Goal: Register for event/course

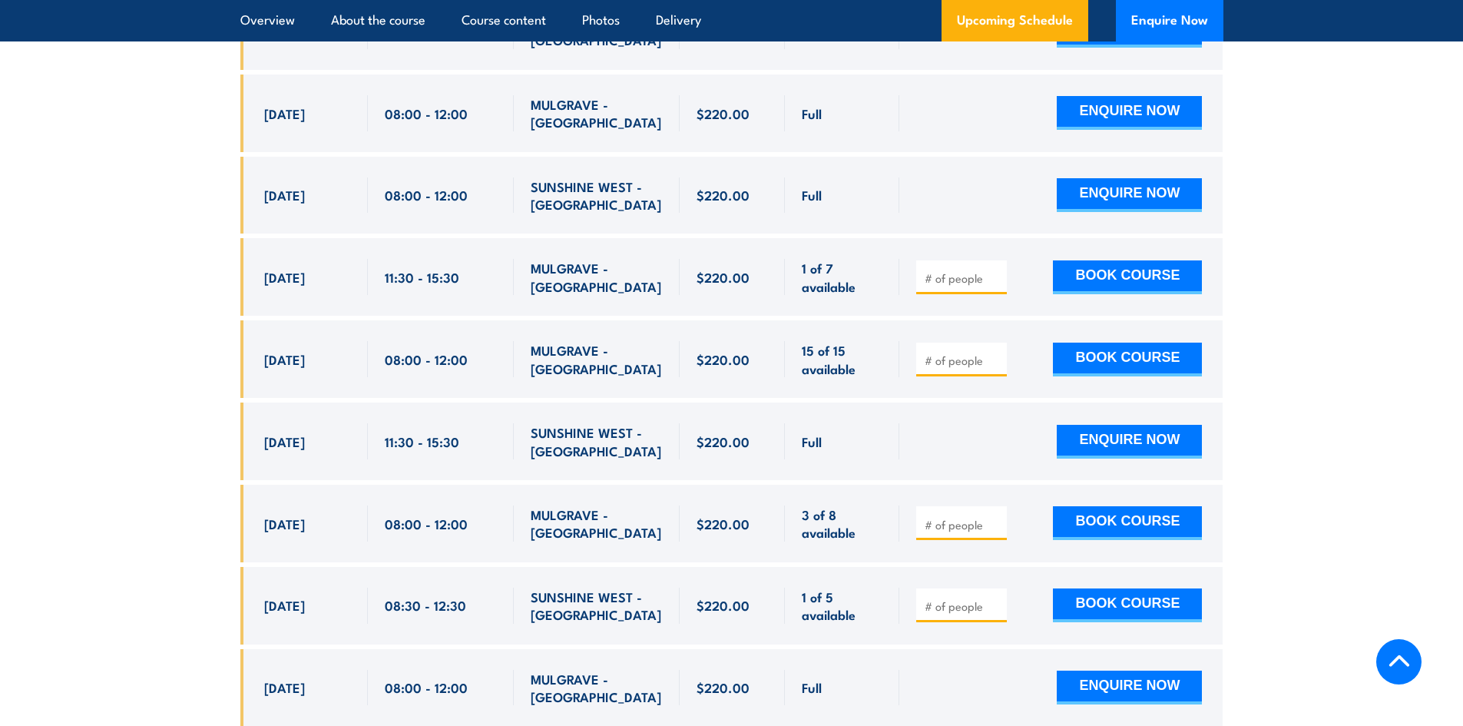
scroll to position [3086, 0]
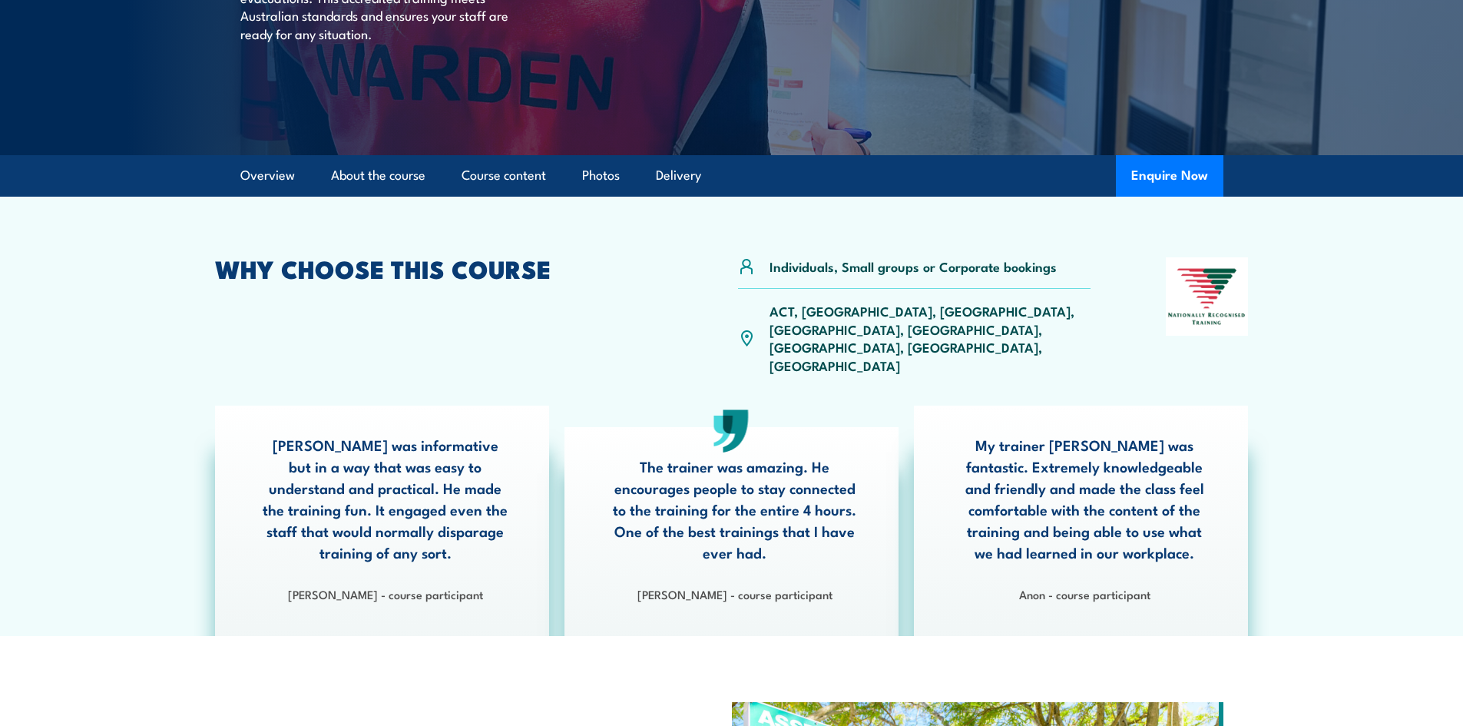
scroll to position [65, 0]
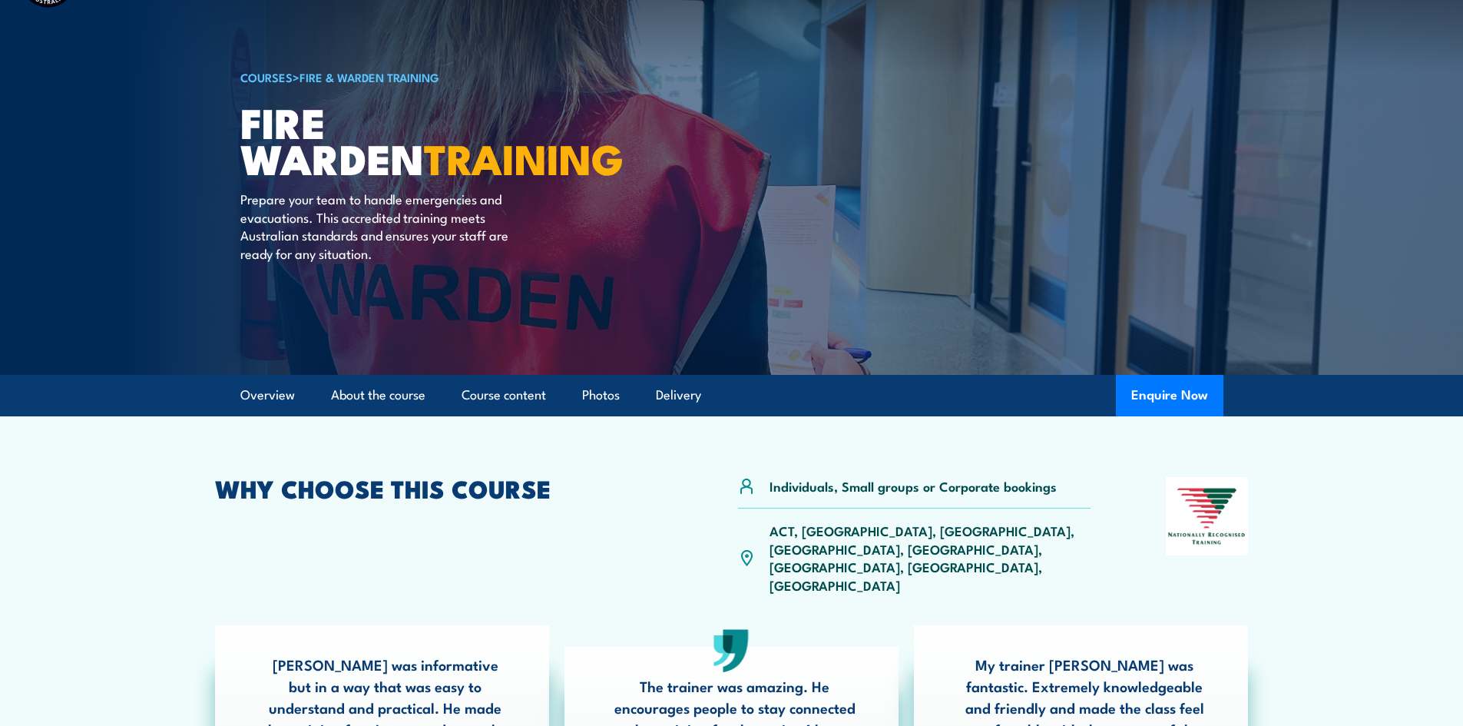
click at [958, 531] on p "ACT, NSW, NT, QLD, SA, TAS, VIC, WA" at bounding box center [930, 557] width 322 height 72
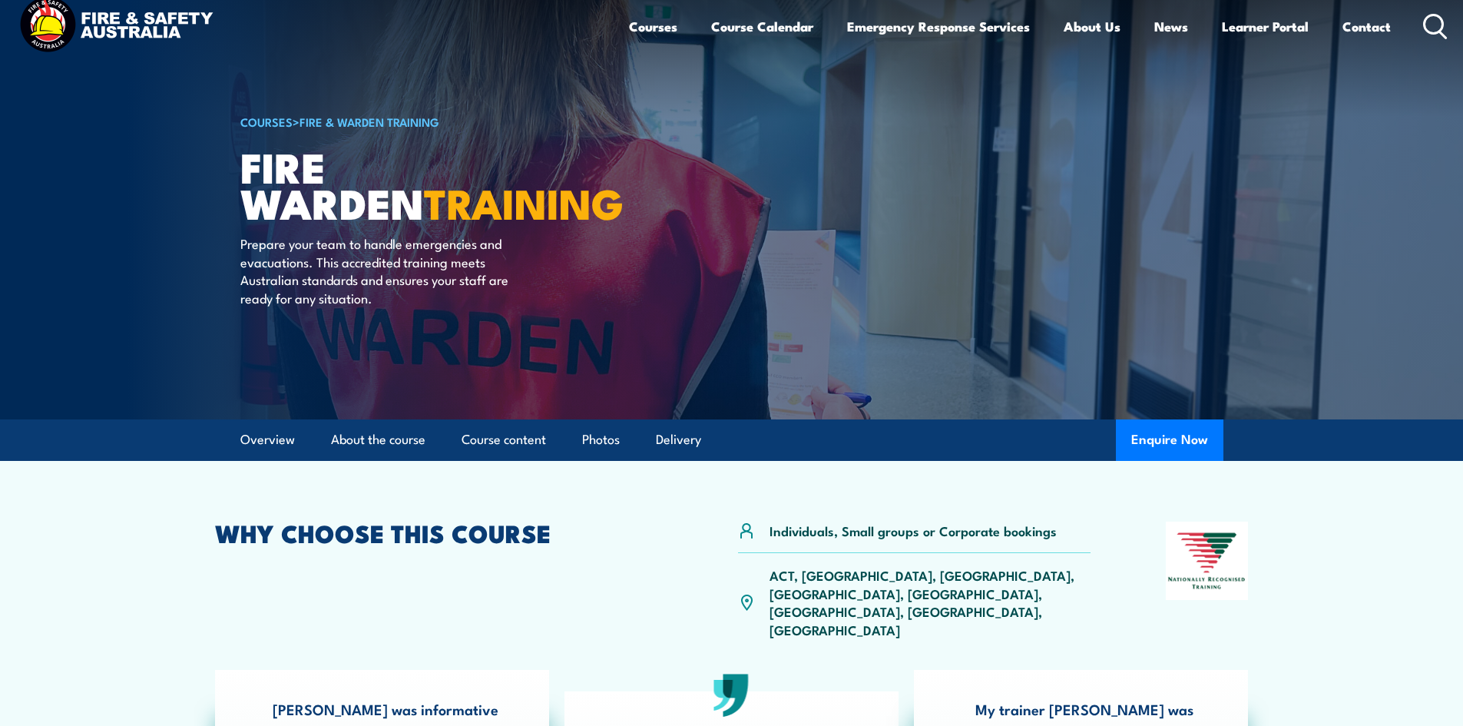
scroll to position [0, 0]
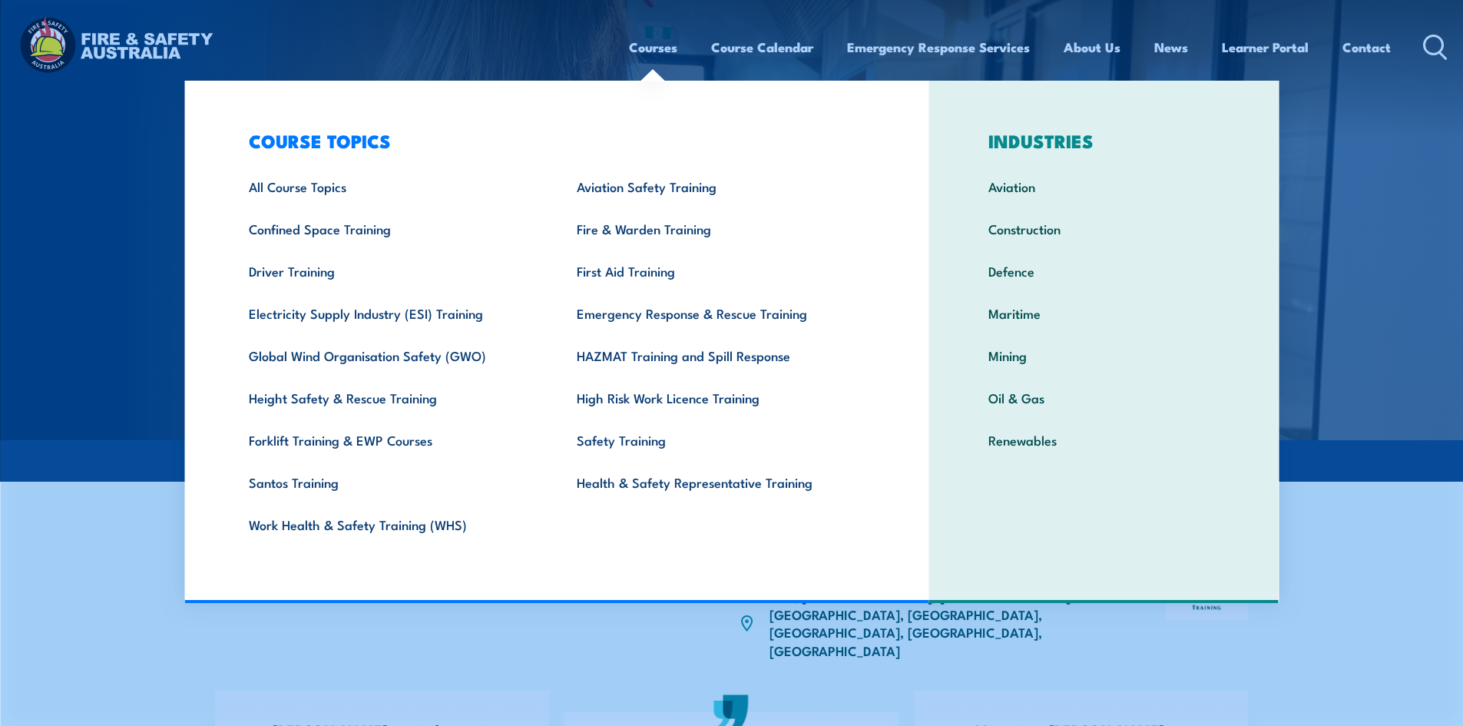
click at [643, 43] on link "Courses" at bounding box center [653, 47] width 48 height 41
click at [617, 237] on link "Fire & Warden Training" at bounding box center [717, 228] width 328 height 42
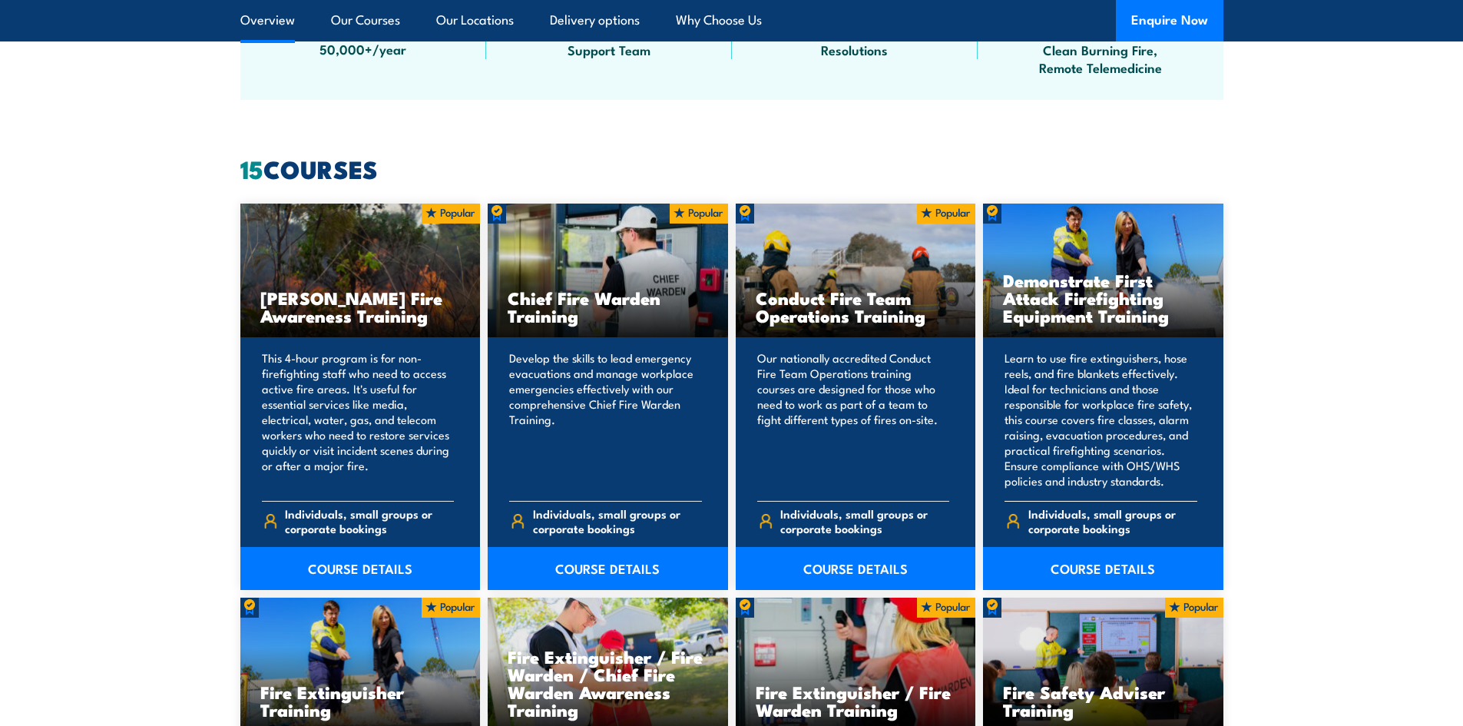
scroll to position [1229, 0]
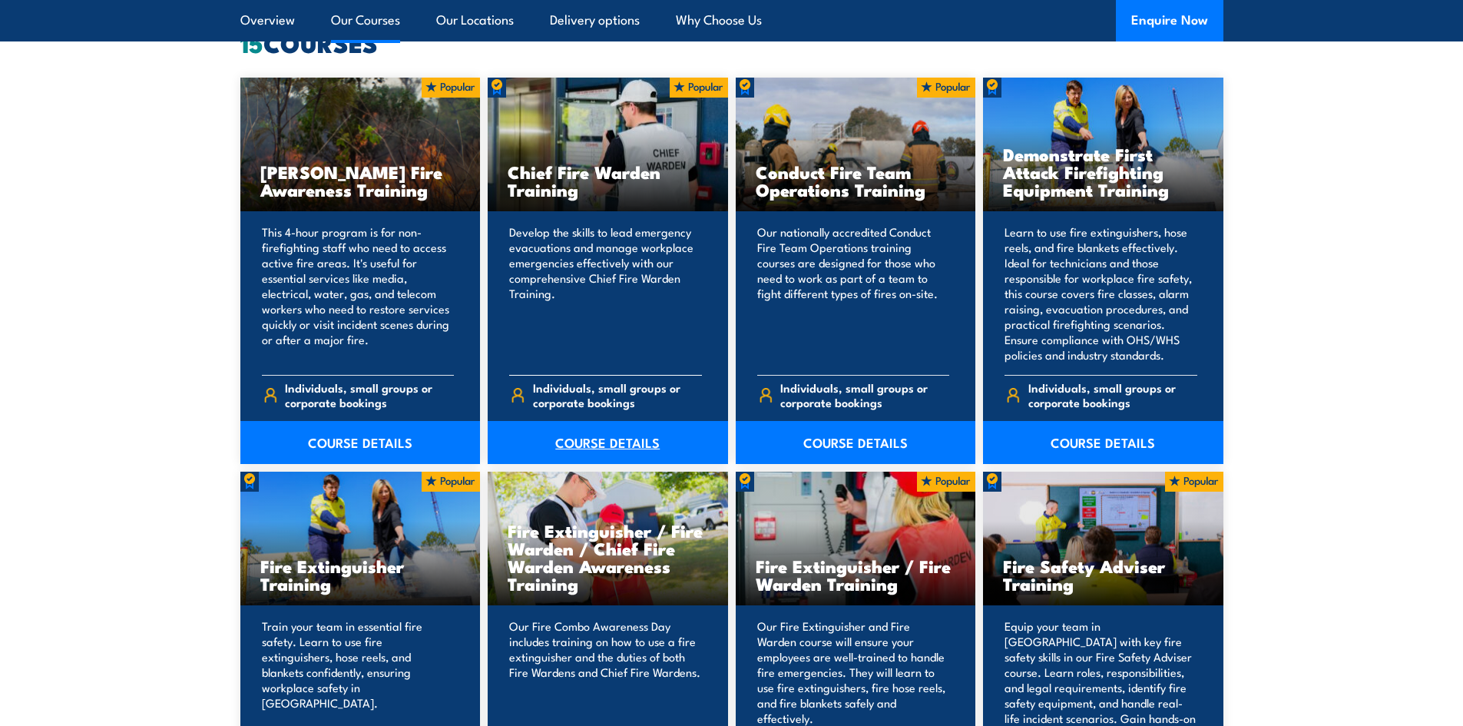
click at [618, 445] on link "COURSE DETAILS" at bounding box center [608, 442] width 240 height 43
click at [883, 438] on link "COURSE DETAILS" at bounding box center [856, 442] width 240 height 43
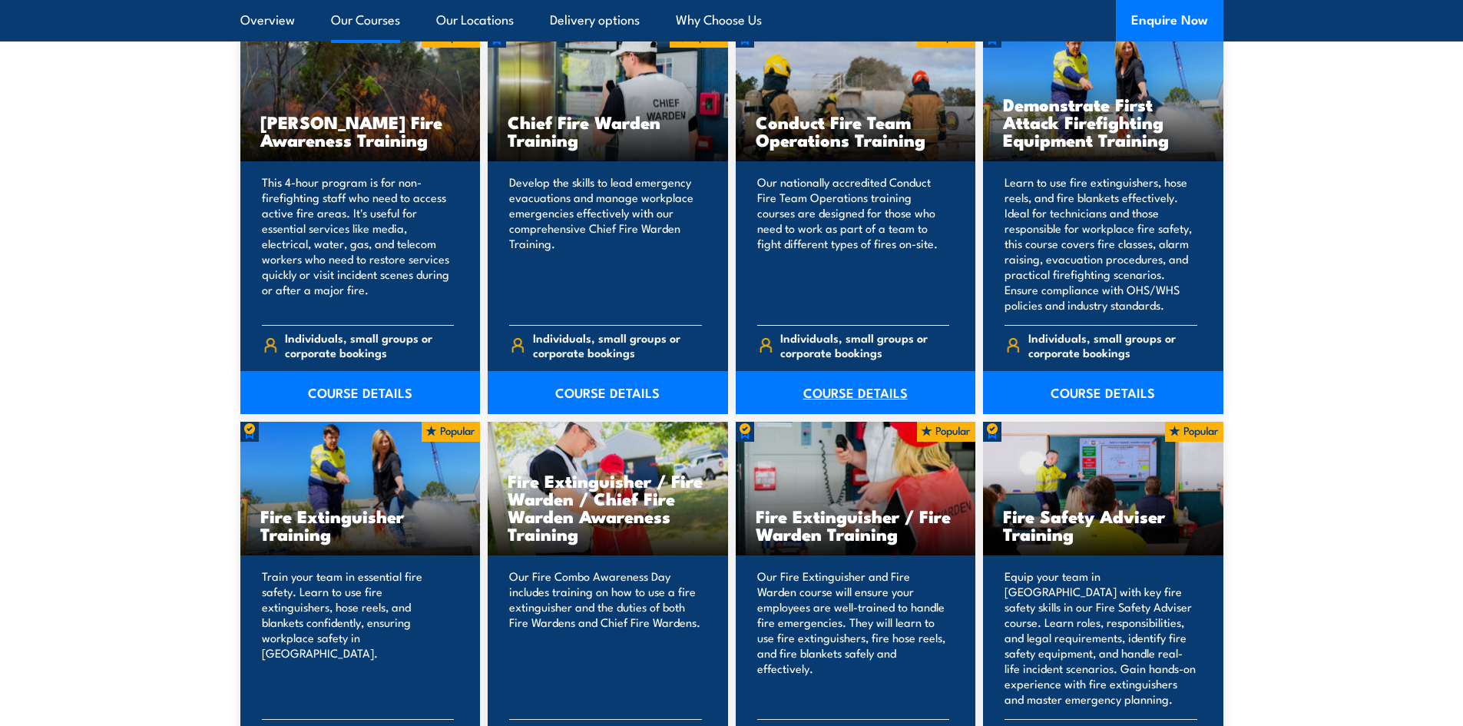
scroll to position [1305, 0]
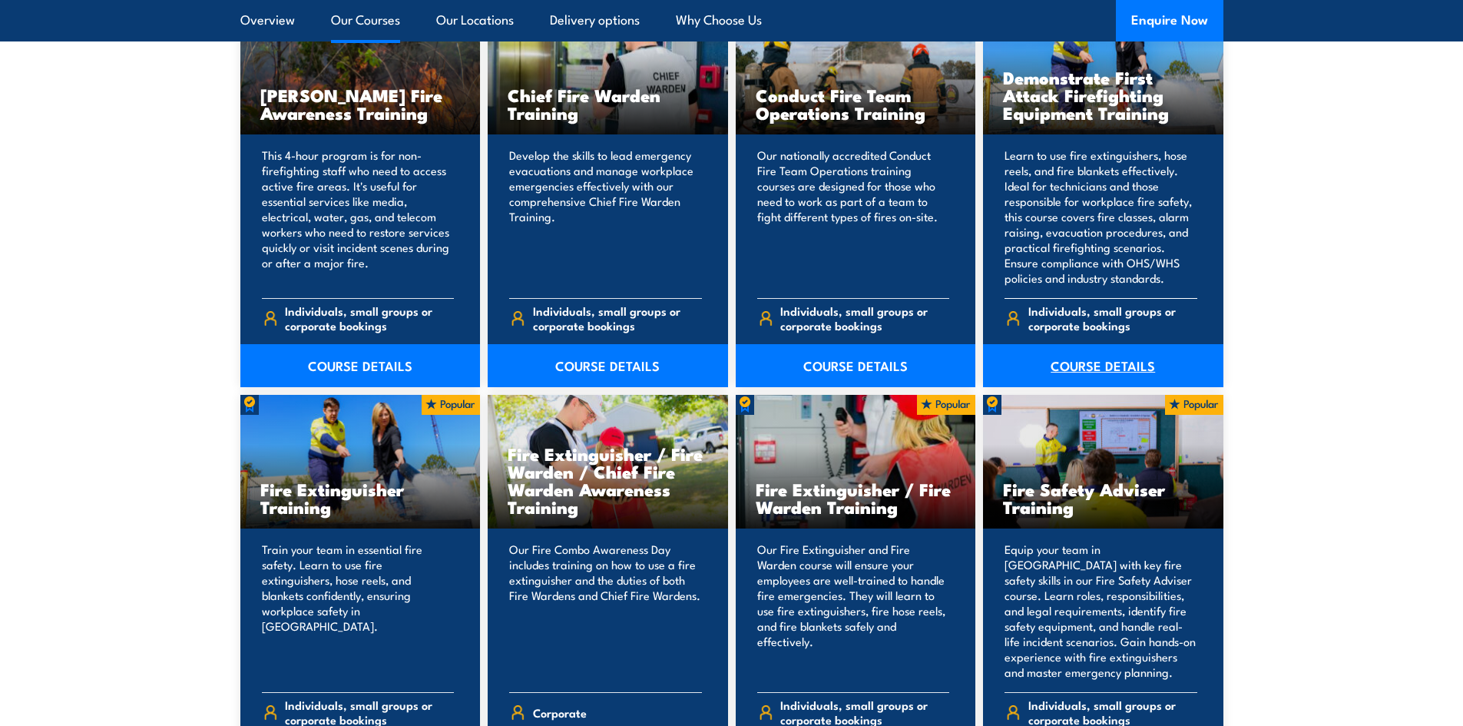
click at [1083, 368] on link "COURSE DETAILS" at bounding box center [1103, 365] width 240 height 43
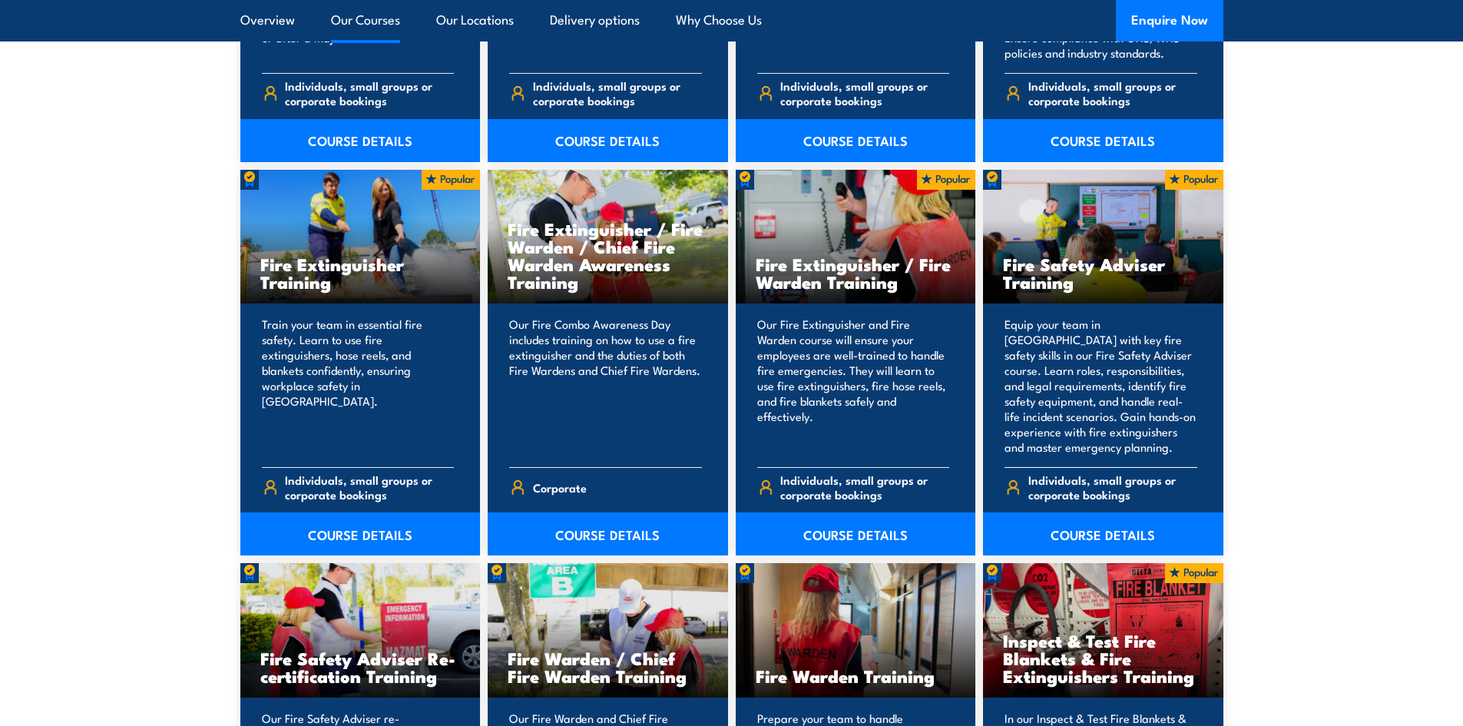
scroll to position [1536, 0]
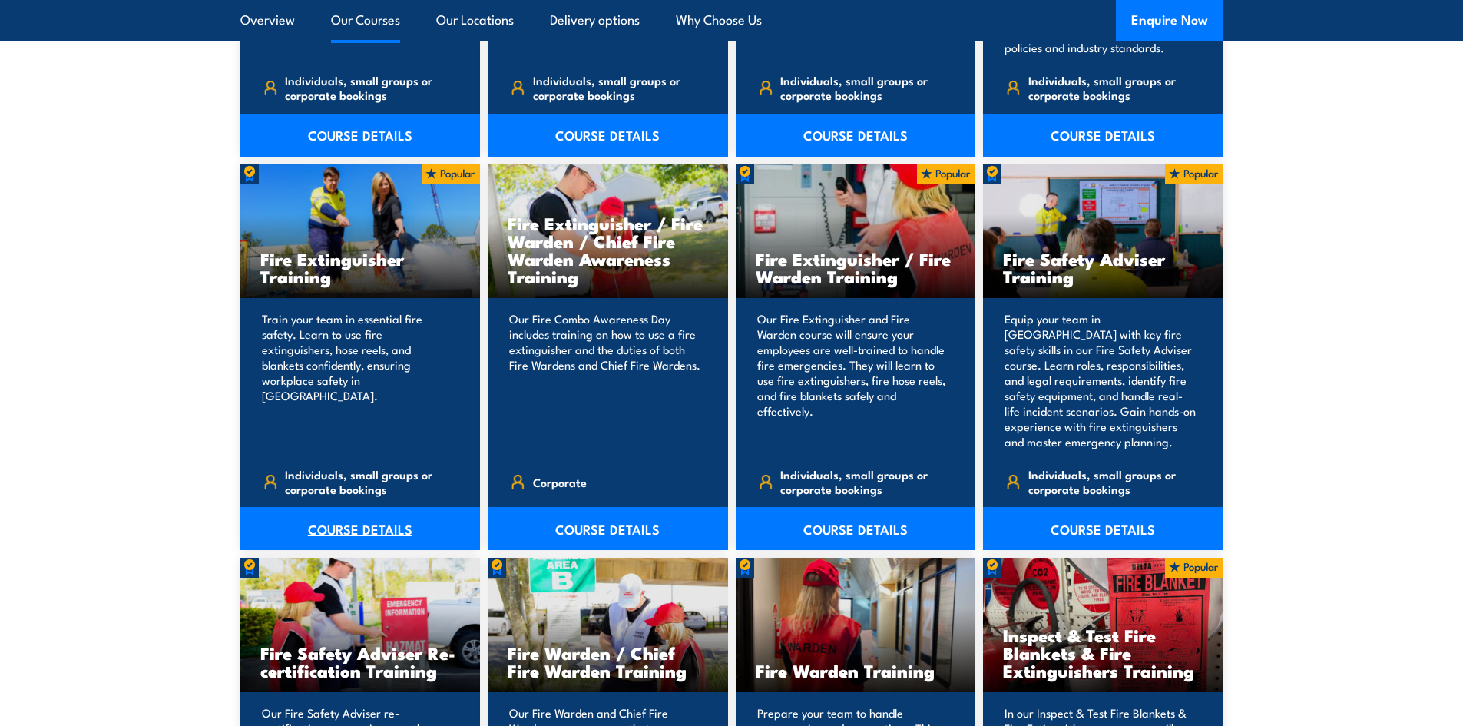
click at [361, 523] on link "COURSE DETAILS" at bounding box center [360, 528] width 240 height 43
click at [587, 525] on link "COURSE DETAILS" at bounding box center [608, 528] width 240 height 43
click at [852, 526] on link "COURSE DETAILS" at bounding box center [856, 528] width 240 height 43
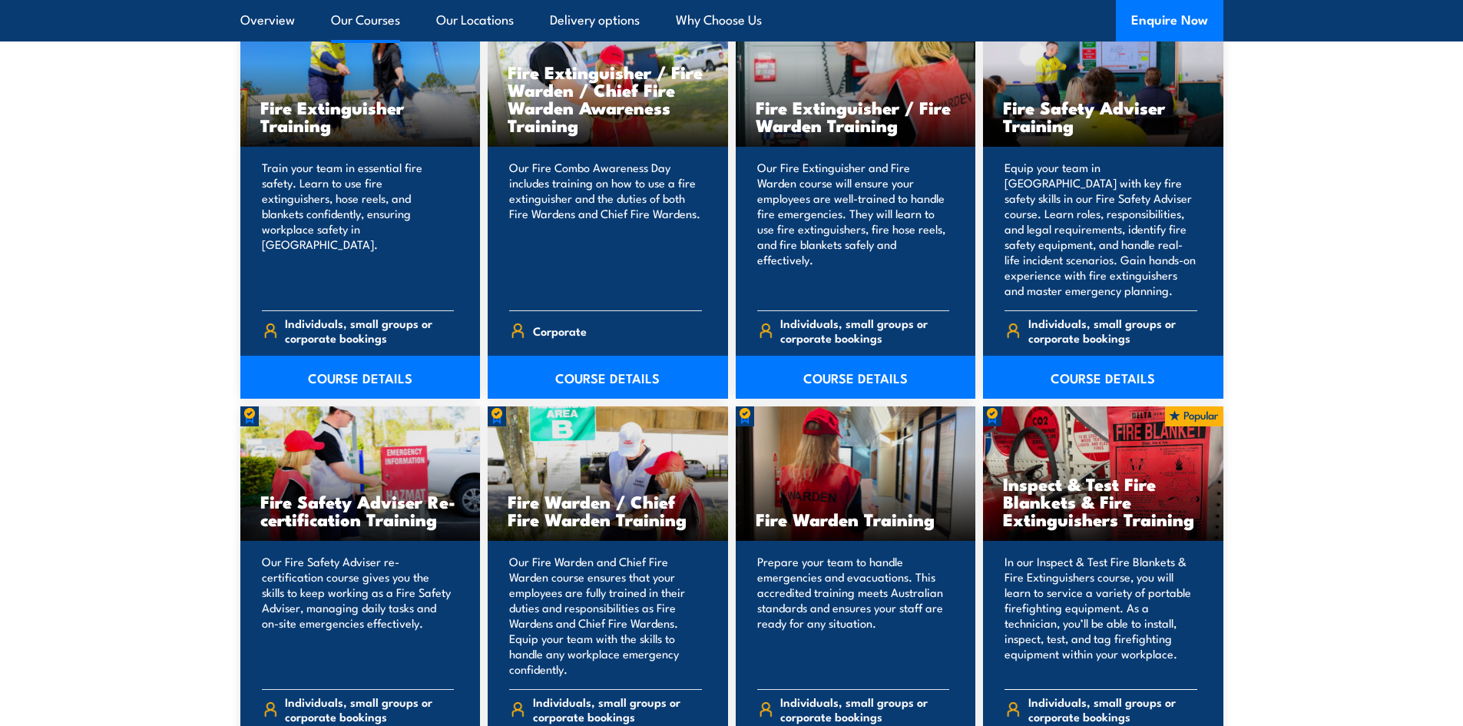
scroll to position [1689, 0]
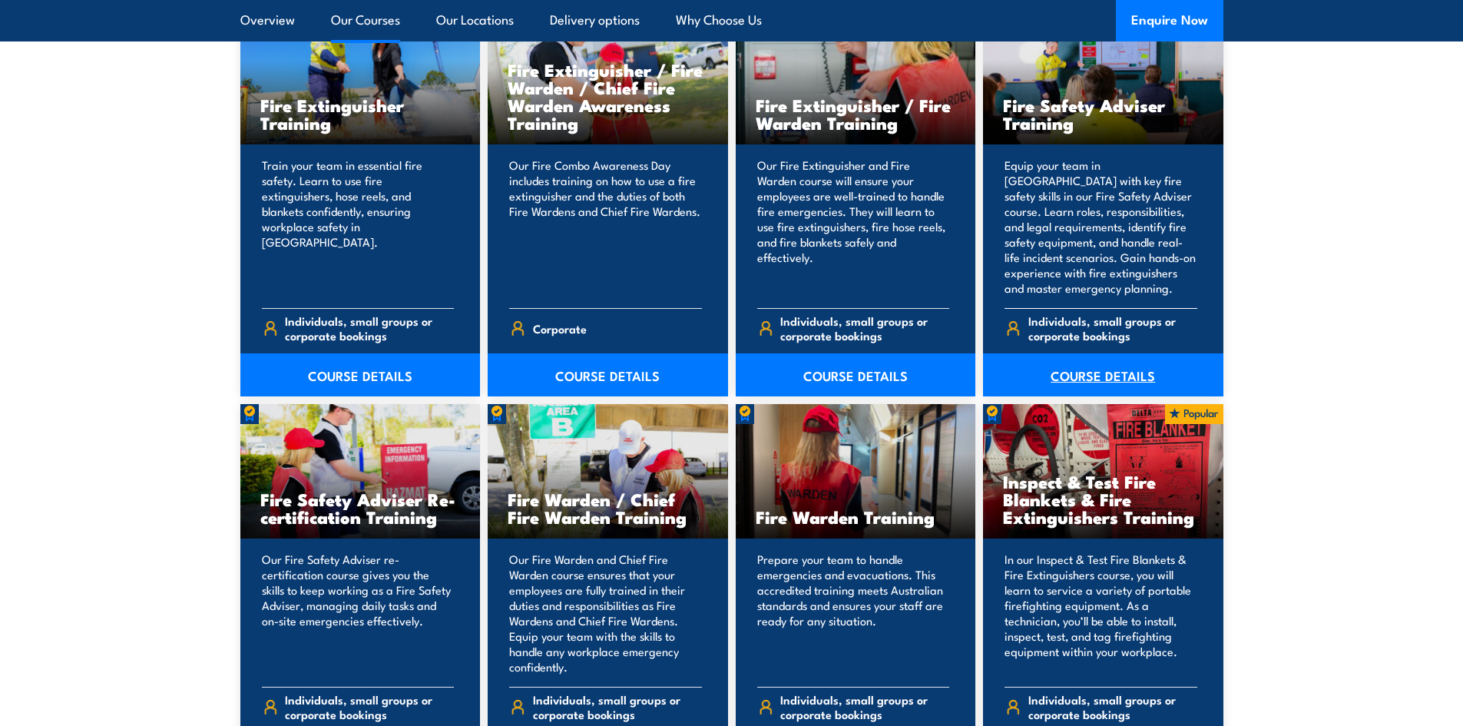
click at [1078, 376] on link "COURSE DETAILS" at bounding box center [1103, 374] width 240 height 43
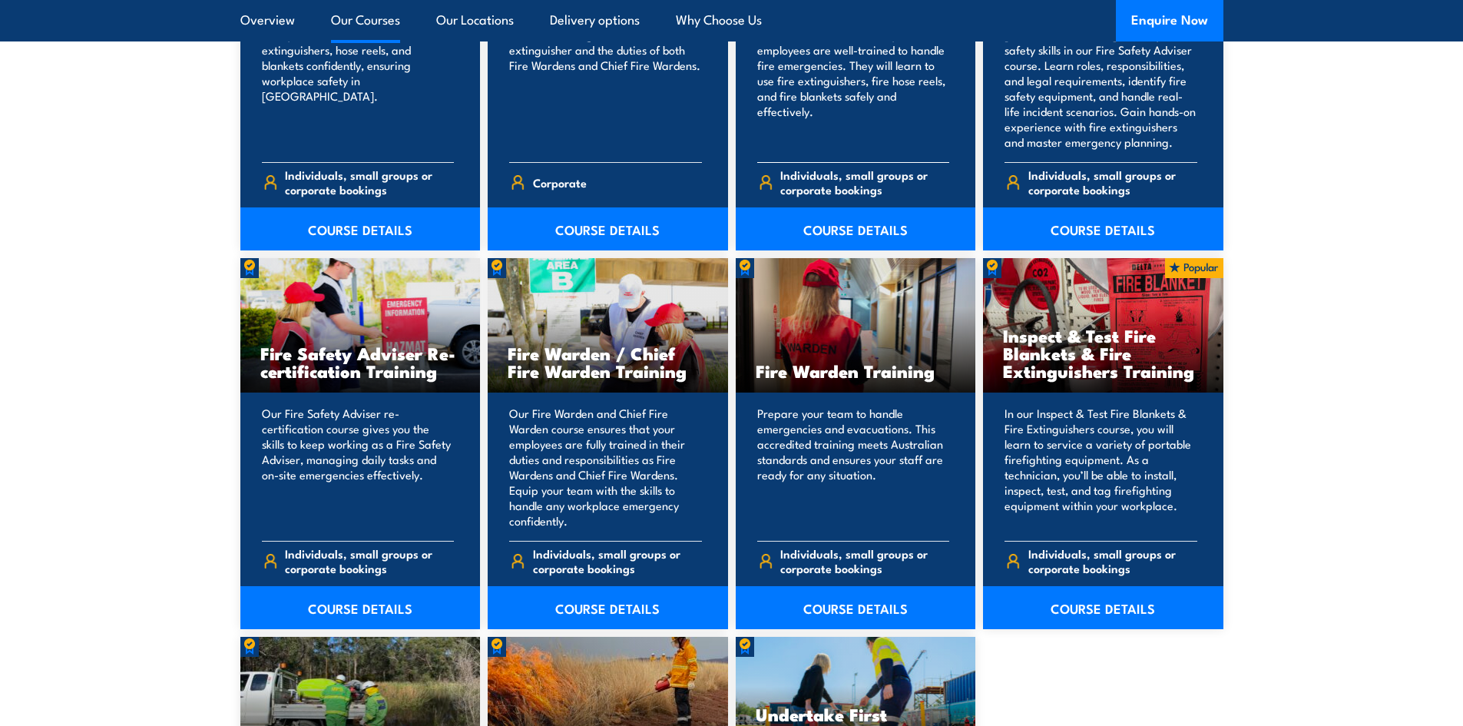
scroll to position [1920, 0]
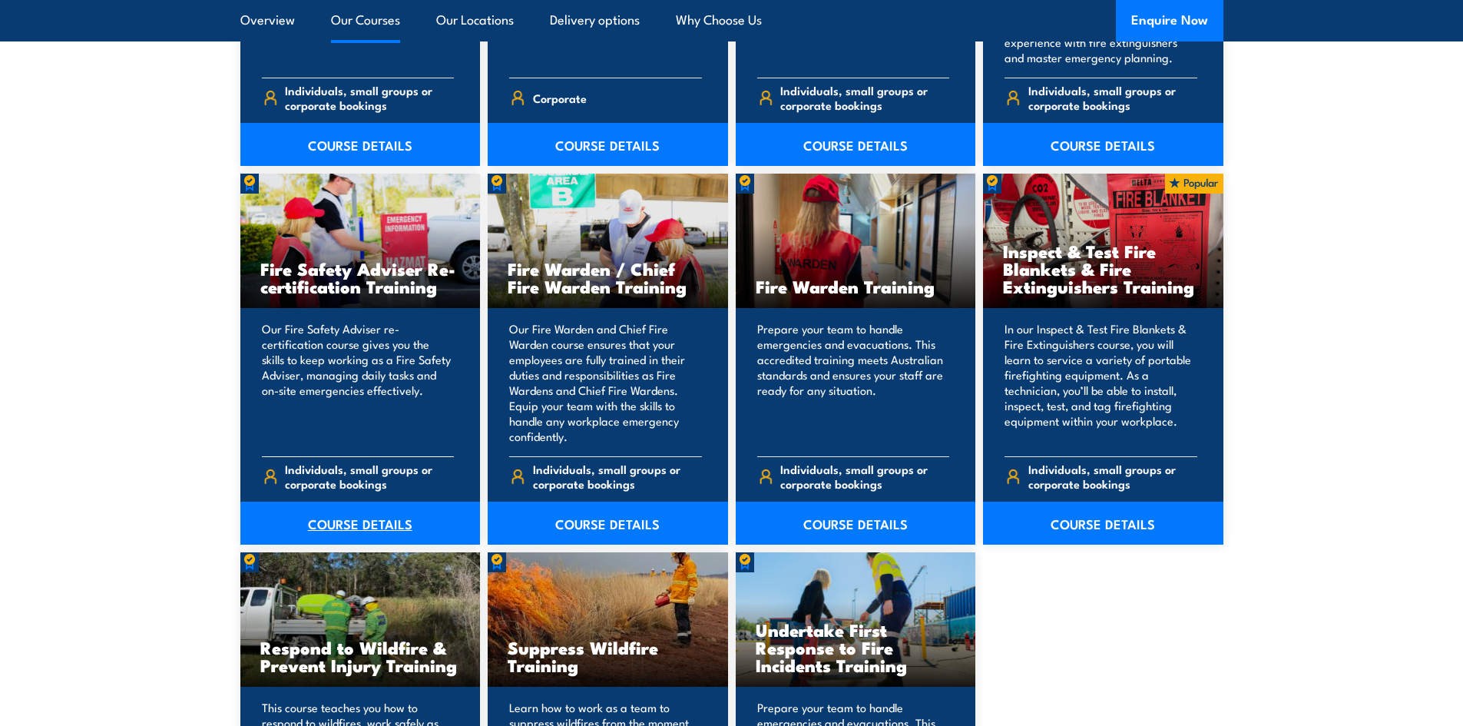
click at [388, 522] on link "COURSE DETAILS" at bounding box center [360, 522] width 240 height 43
click at [587, 518] on link "COURSE DETAILS" at bounding box center [608, 522] width 240 height 43
click at [843, 514] on link "COURSE DETAILS" at bounding box center [856, 522] width 240 height 43
click at [1081, 521] on link "COURSE DETAILS" at bounding box center [1103, 522] width 240 height 43
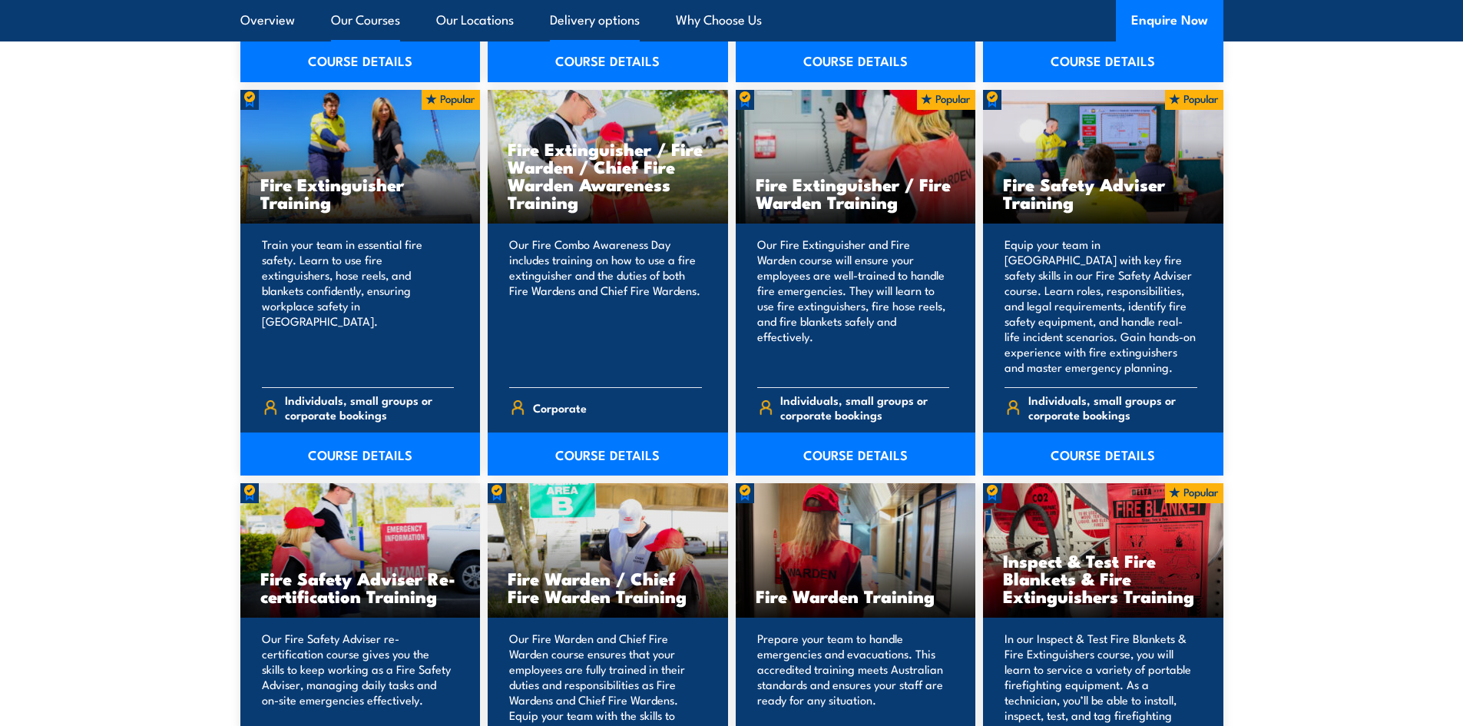
scroll to position [1459, 0]
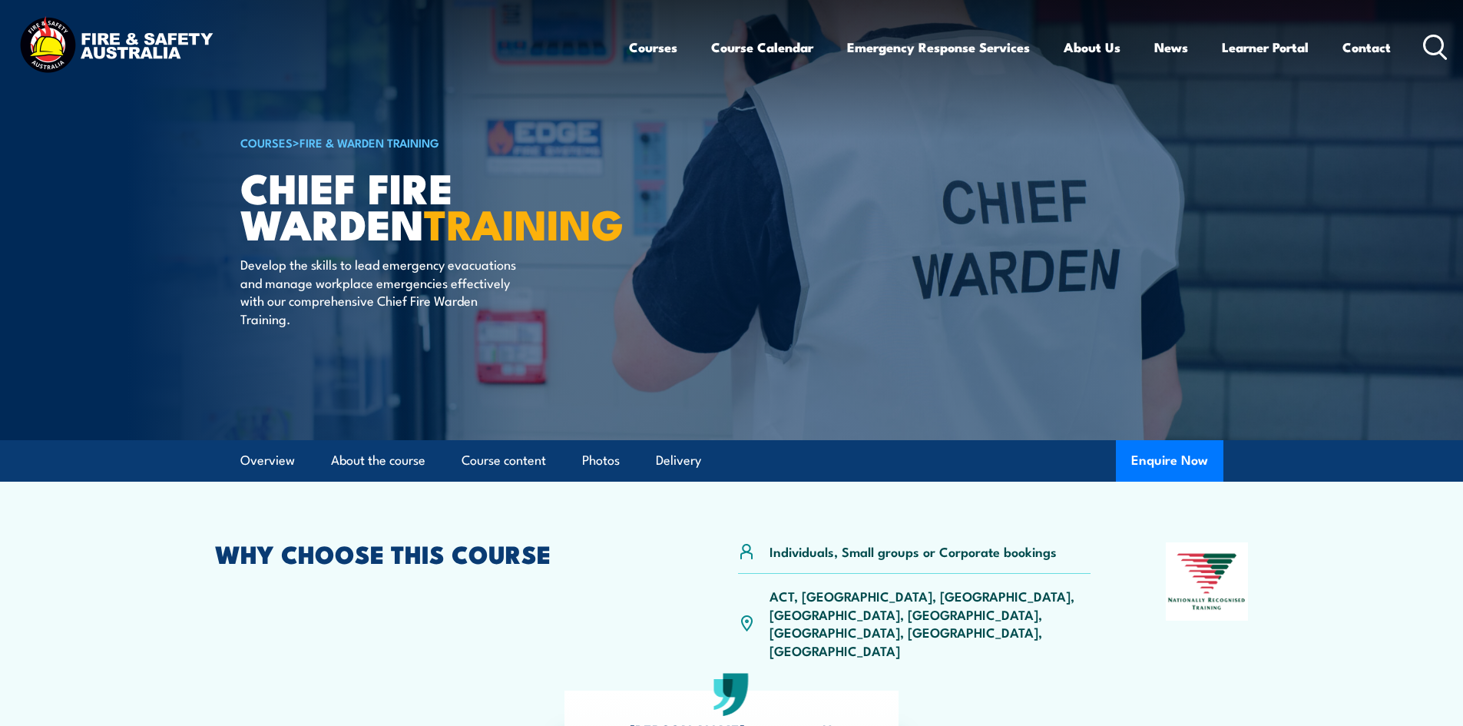
click at [957, 594] on p "ACT, NSW, NT, QLD, SA, TAS, VIC, WA" at bounding box center [930, 623] width 322 height 72
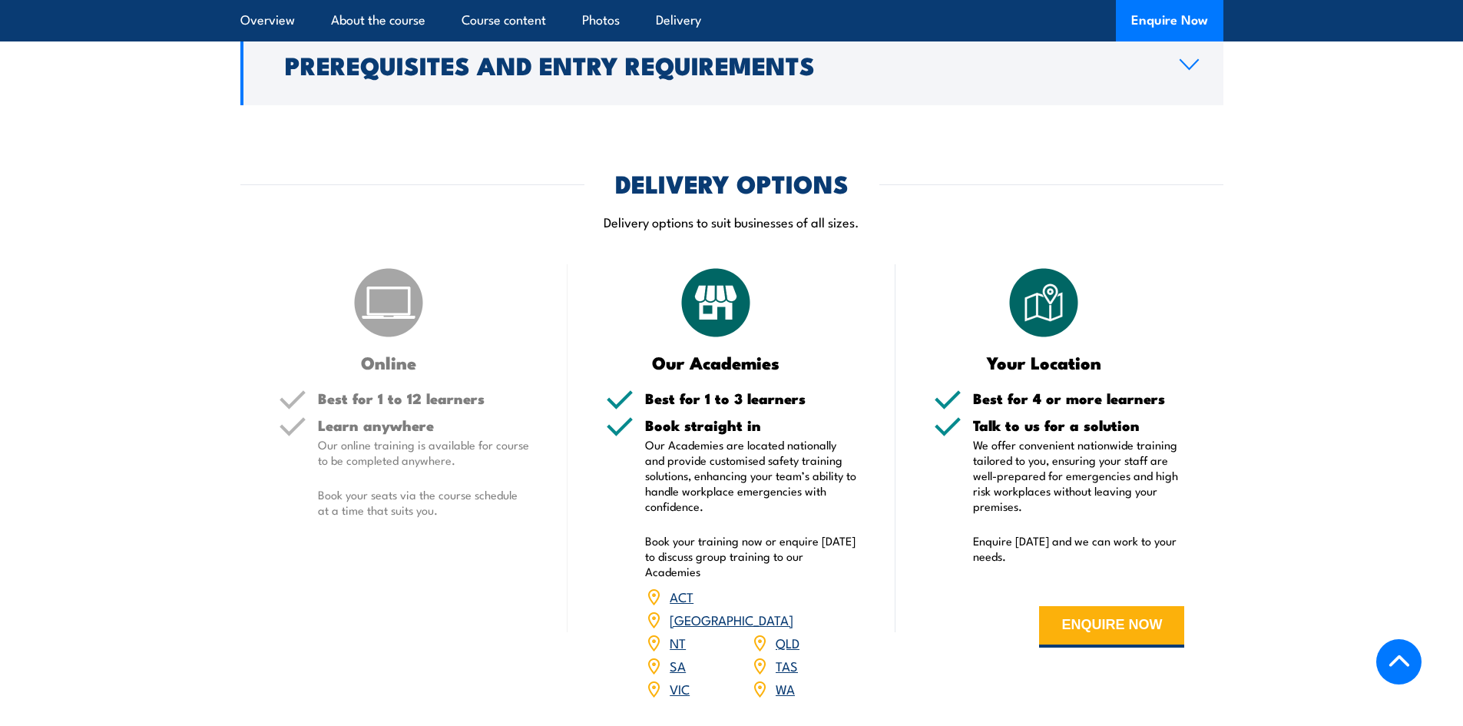
scroll to position [1766, 0]
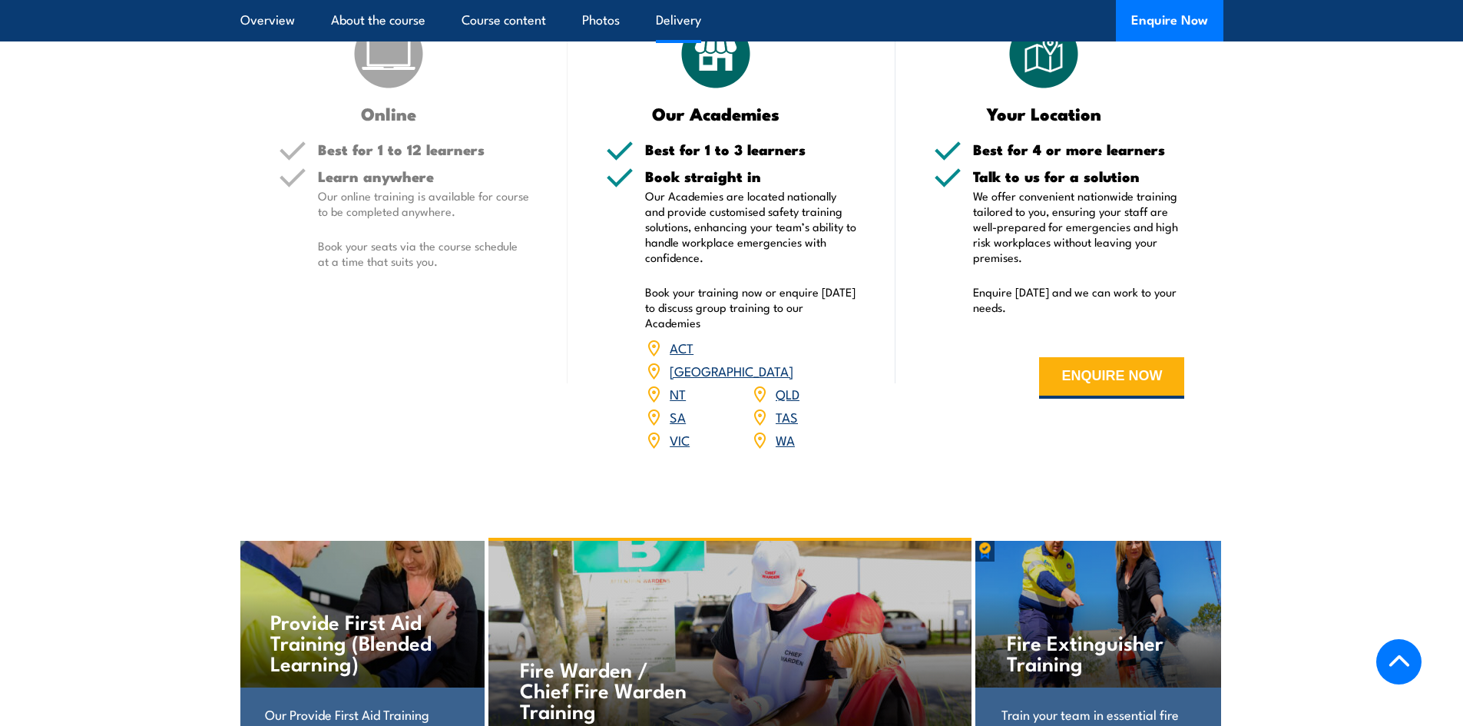
click at [683, 430] on link "VIC" at bounding box center [680, 439] width 20 height 18
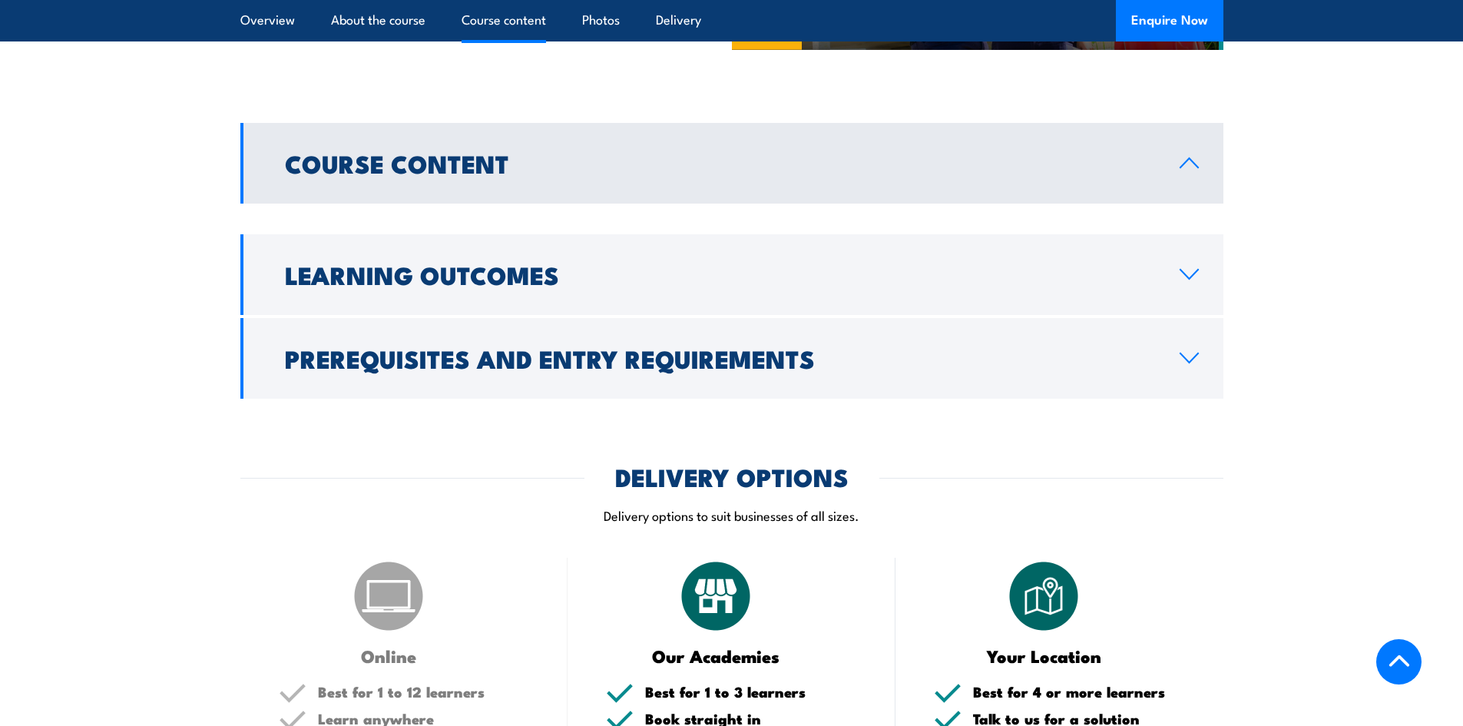
scroll to position [1536, 0]
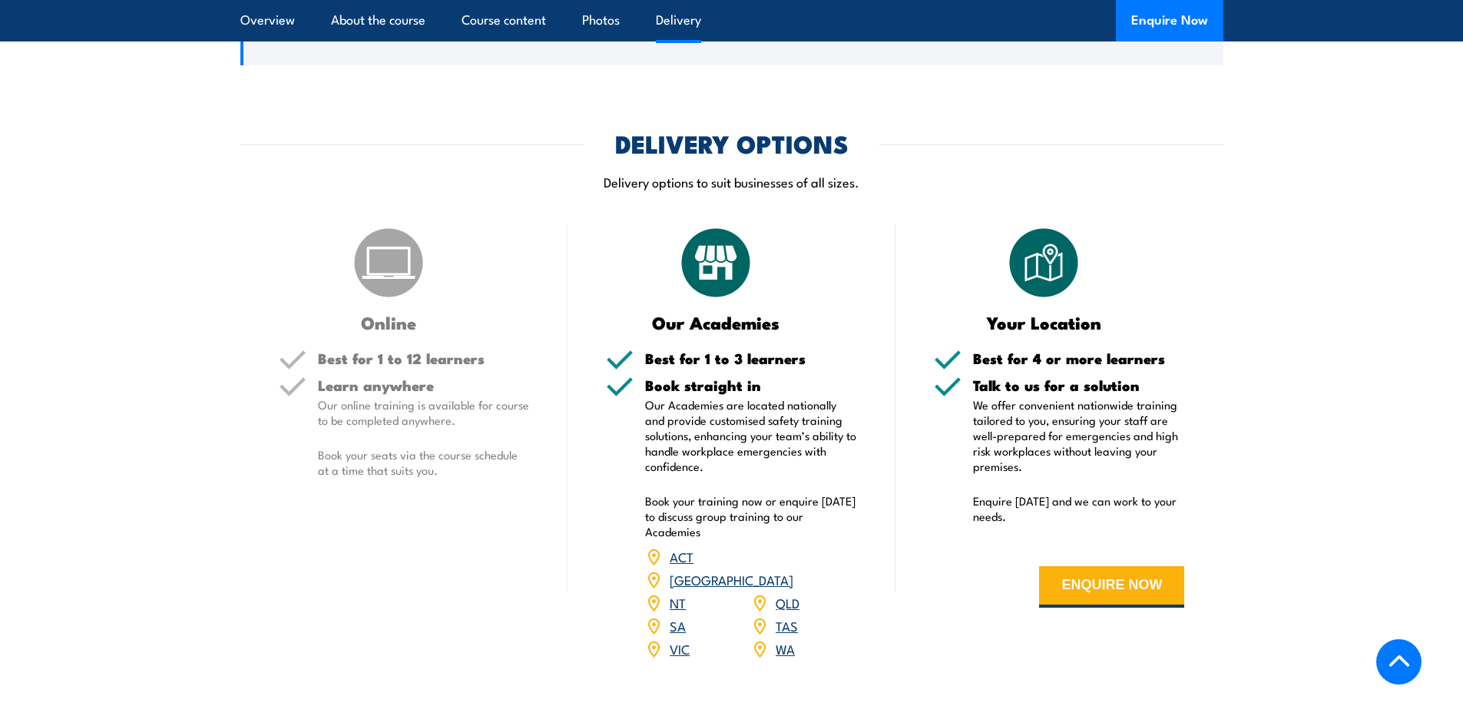
click at [679, 639] on link "VIC" at bounding box center [680, 648] width 20 height 18
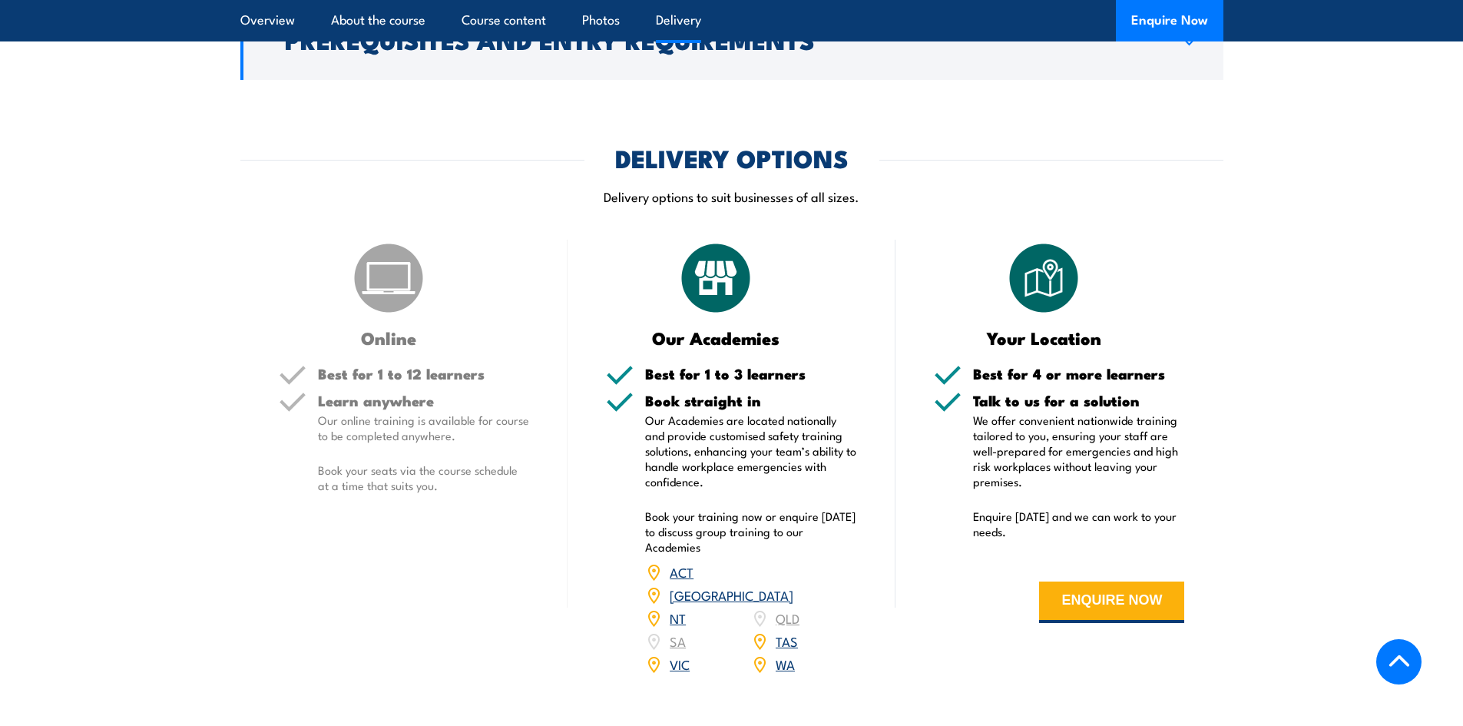
scroll to position [1459, 0]
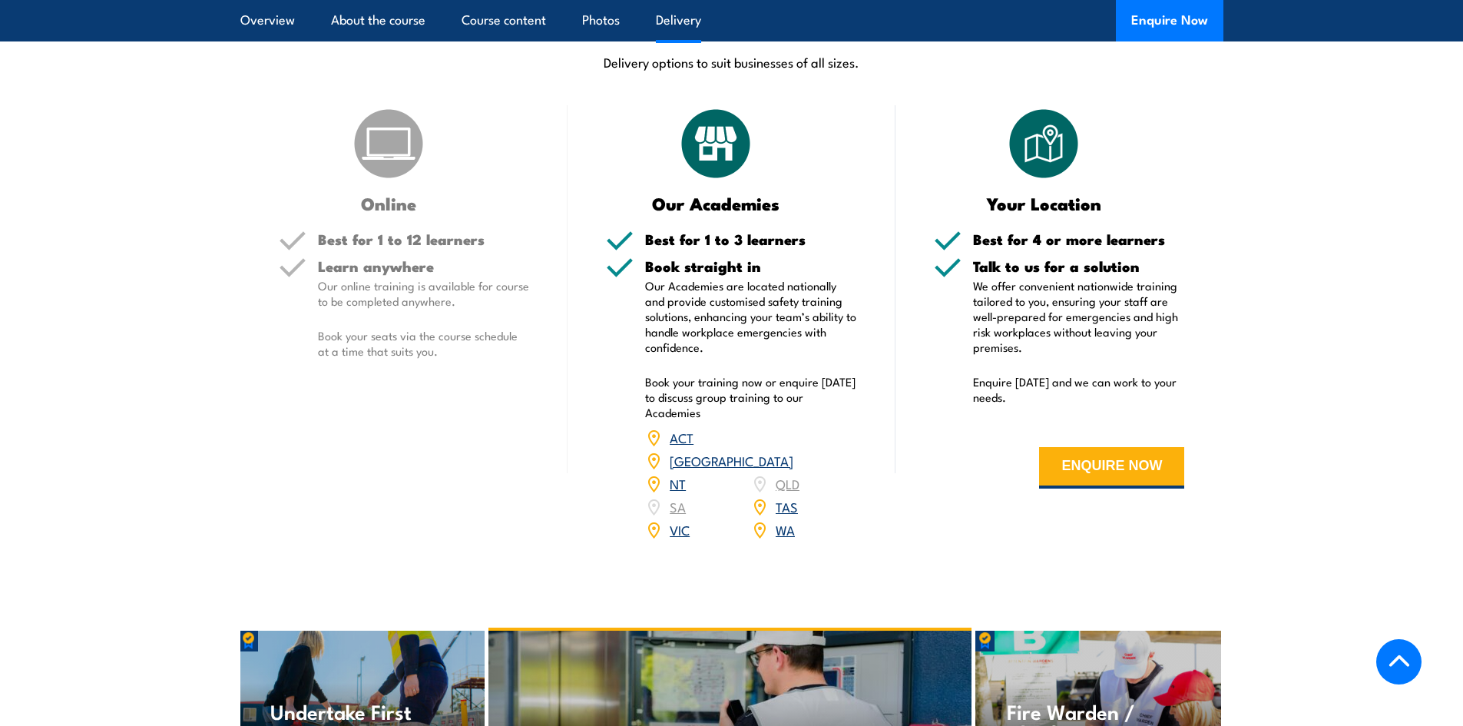
click at [684, 520] on link "VIC" at bounding box center [680, 529] width 20 height 18
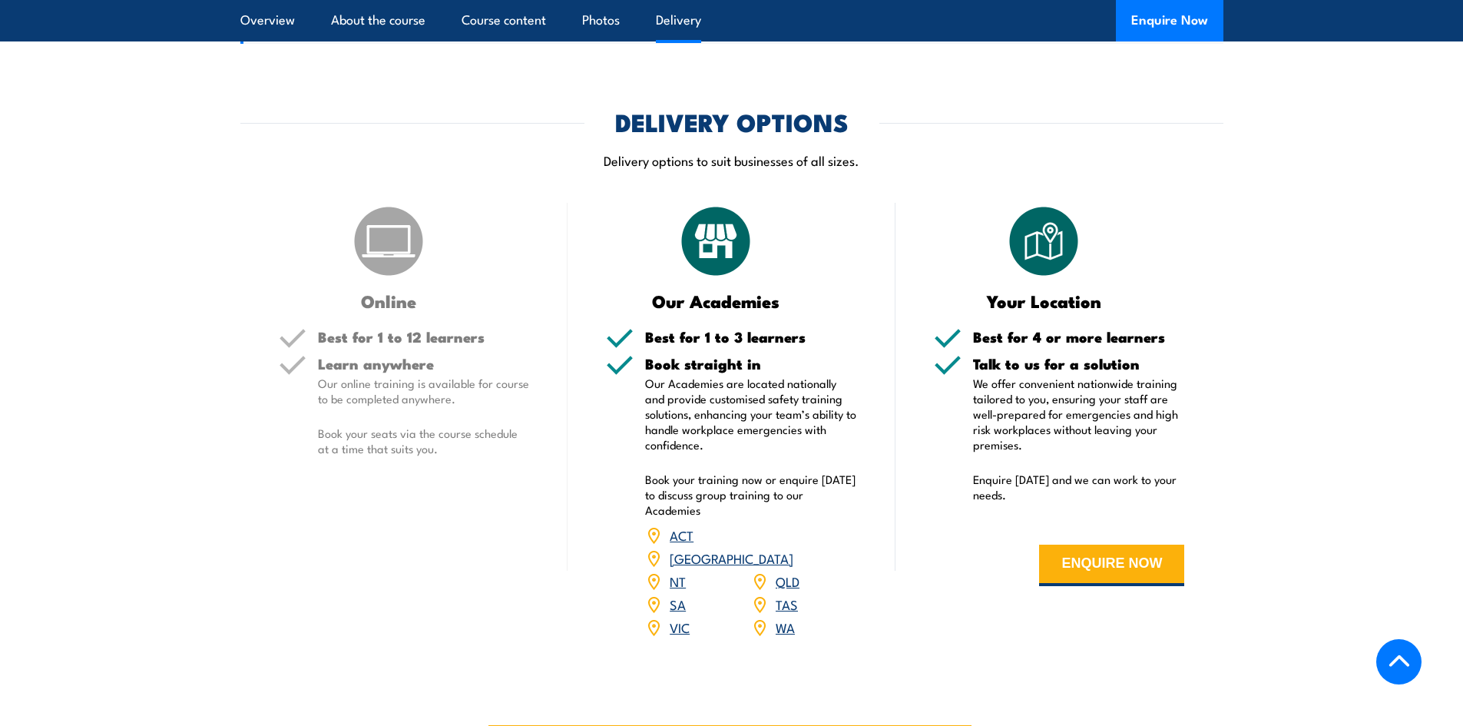
scroll to position [1689, 0]
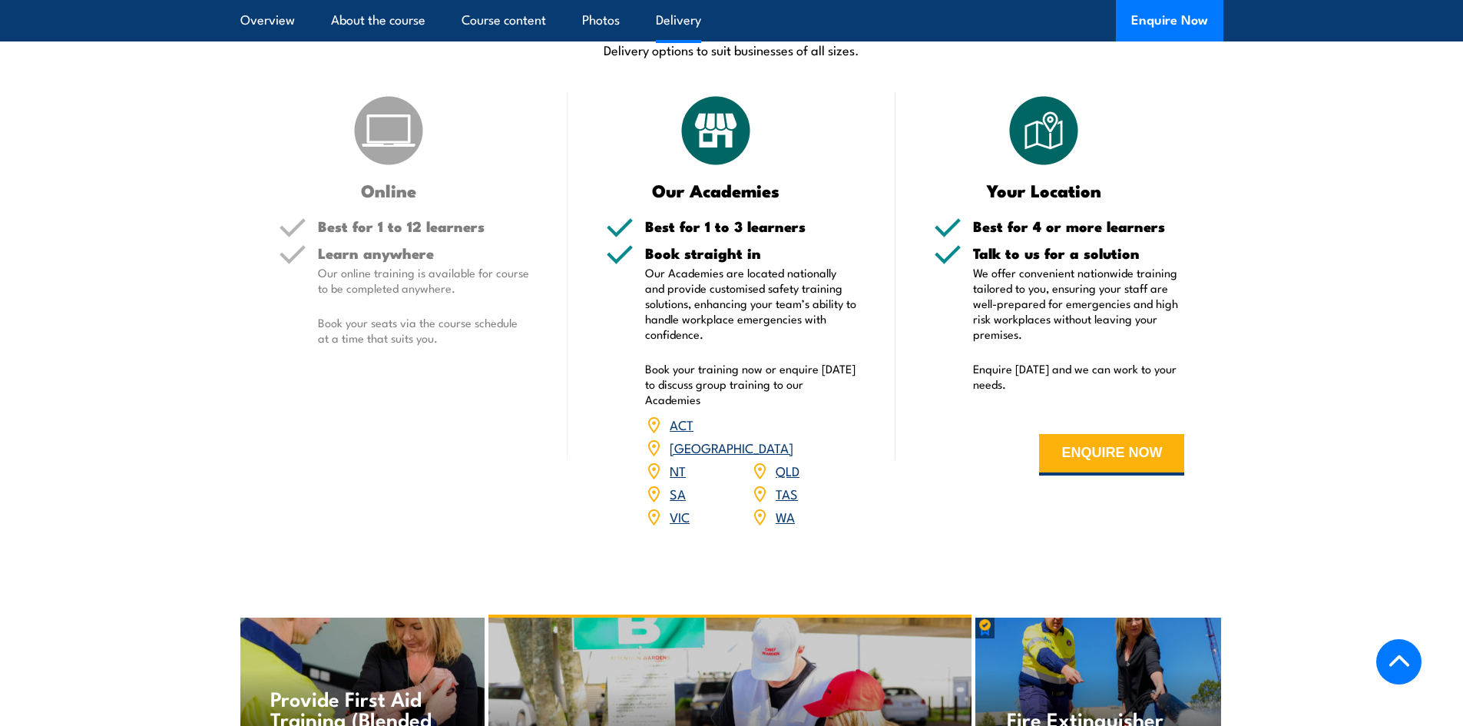
click at [676, 507] on link "VIC" at bounding box center [680, 516] width 20 height 18
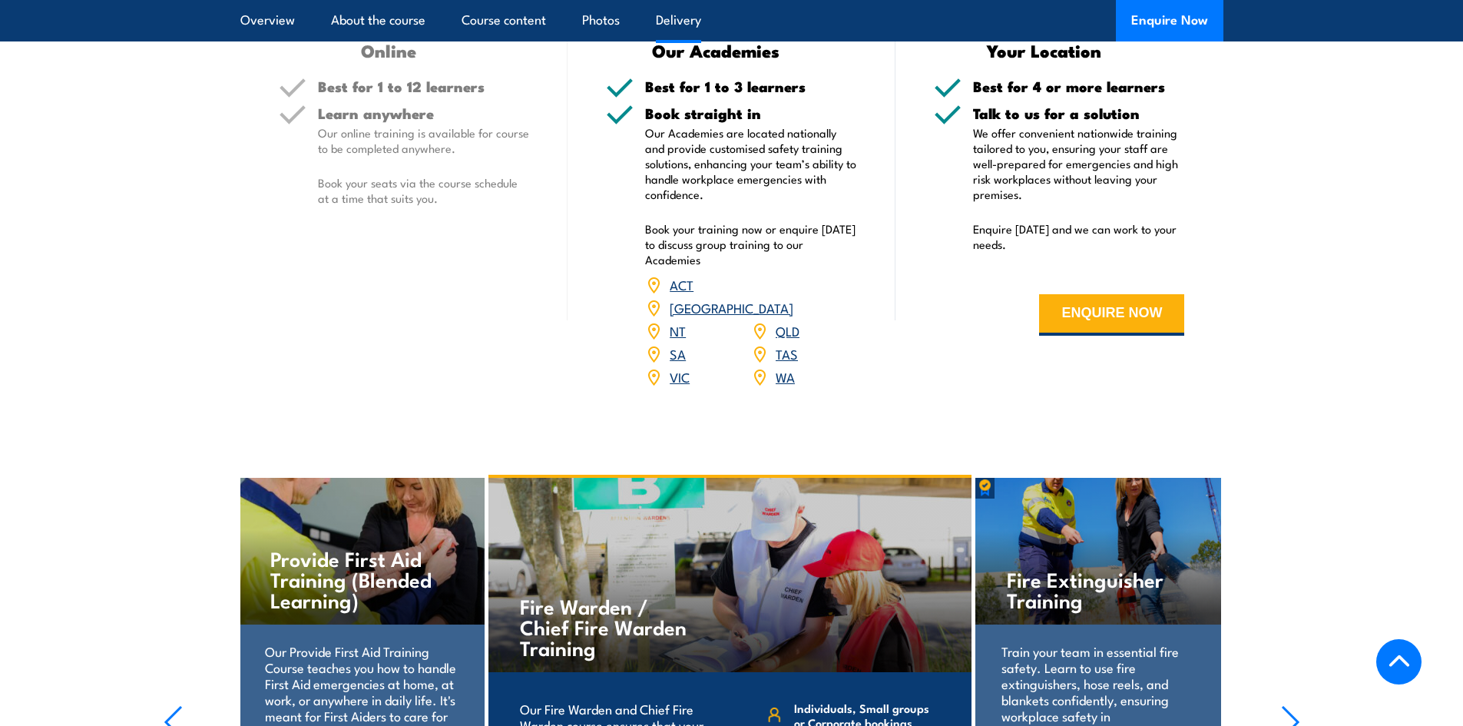
scroll to position [1828, 0]
click at [682, 368] on link "VIC" at bounding box center [680, 377] width 20 height 18
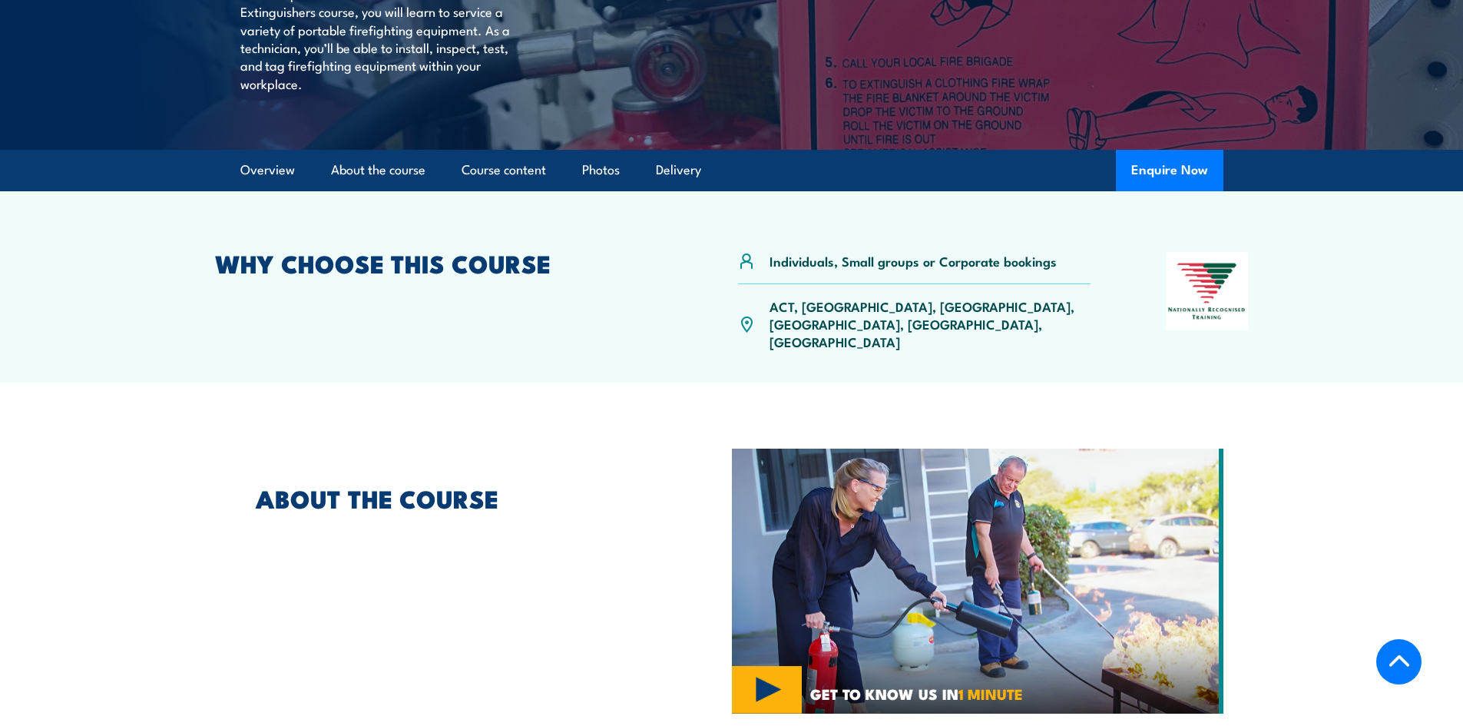
scroll to position [307, 0]
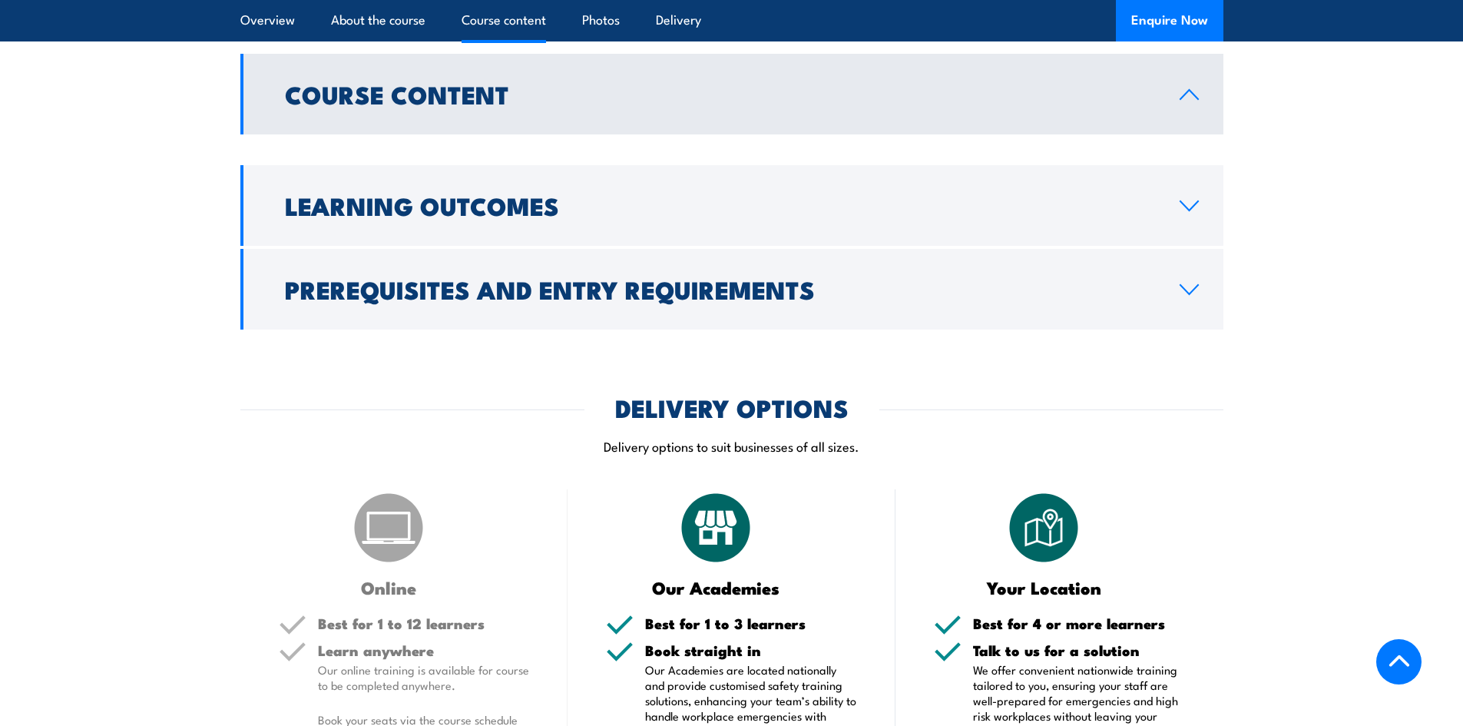
scroll to position [1459, 0]
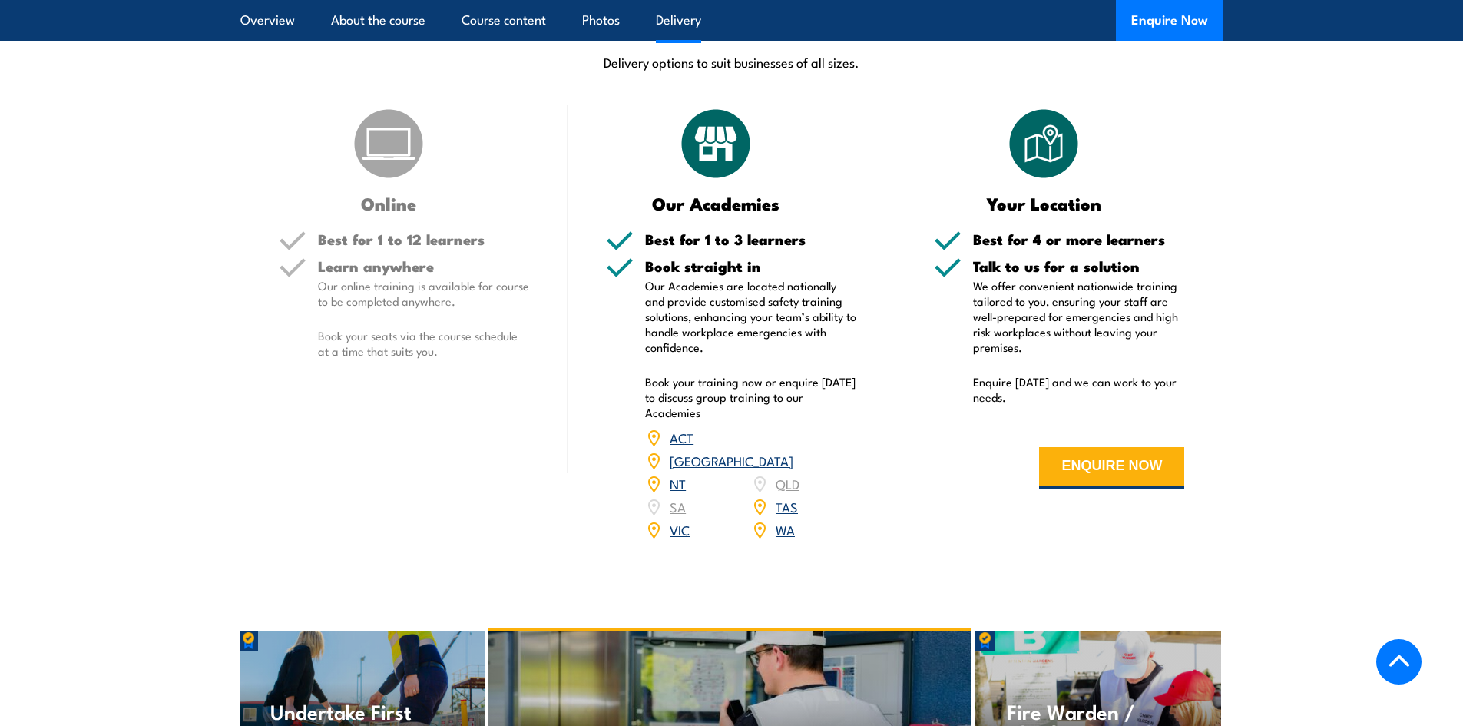
click at [674, 520] on link "VIC" at bounding box center [680, 529] width 20 height 18
click at [683, 520] on link "VIC" at bounding box center [680, 529] width 20 height 18
click at [677, 520] on link "VIC" at bounding box center [680, 529] width 20 height 18
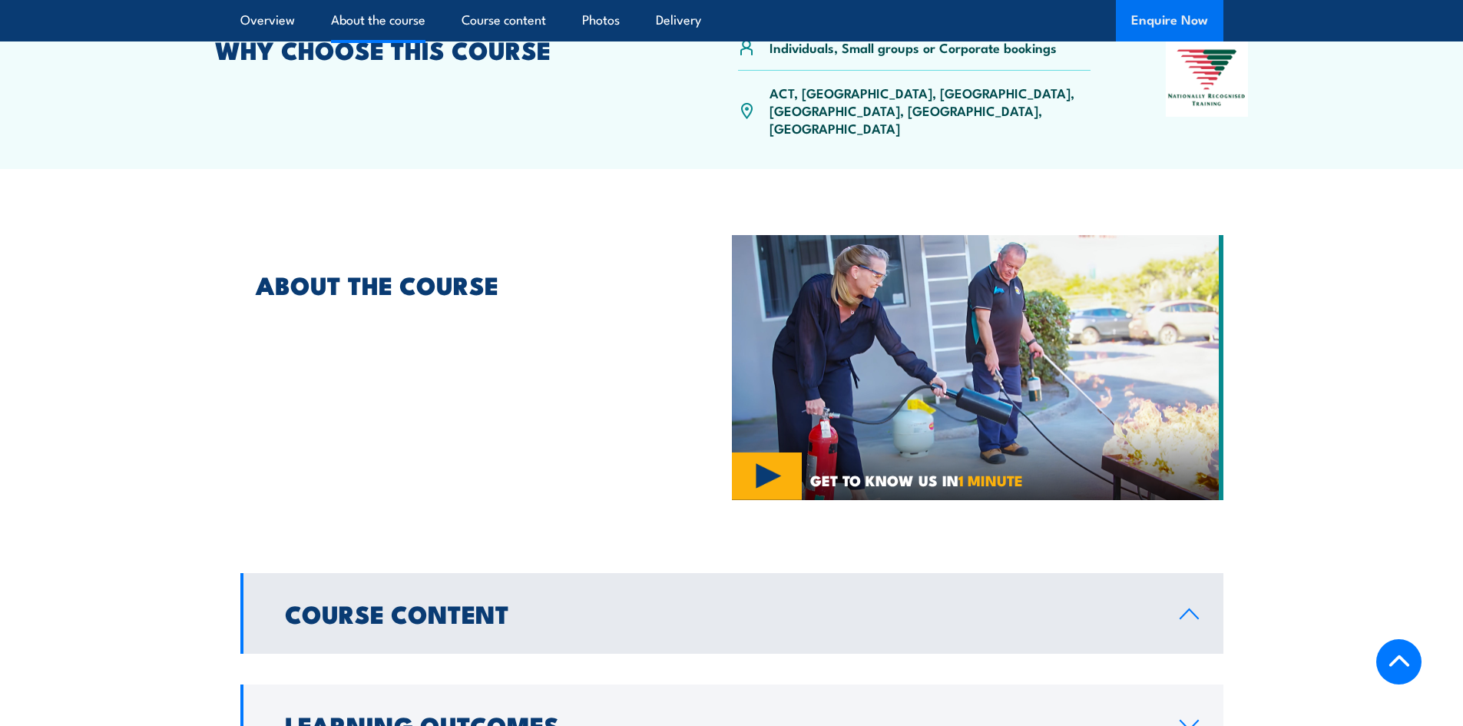
scroll to position [307, 0]
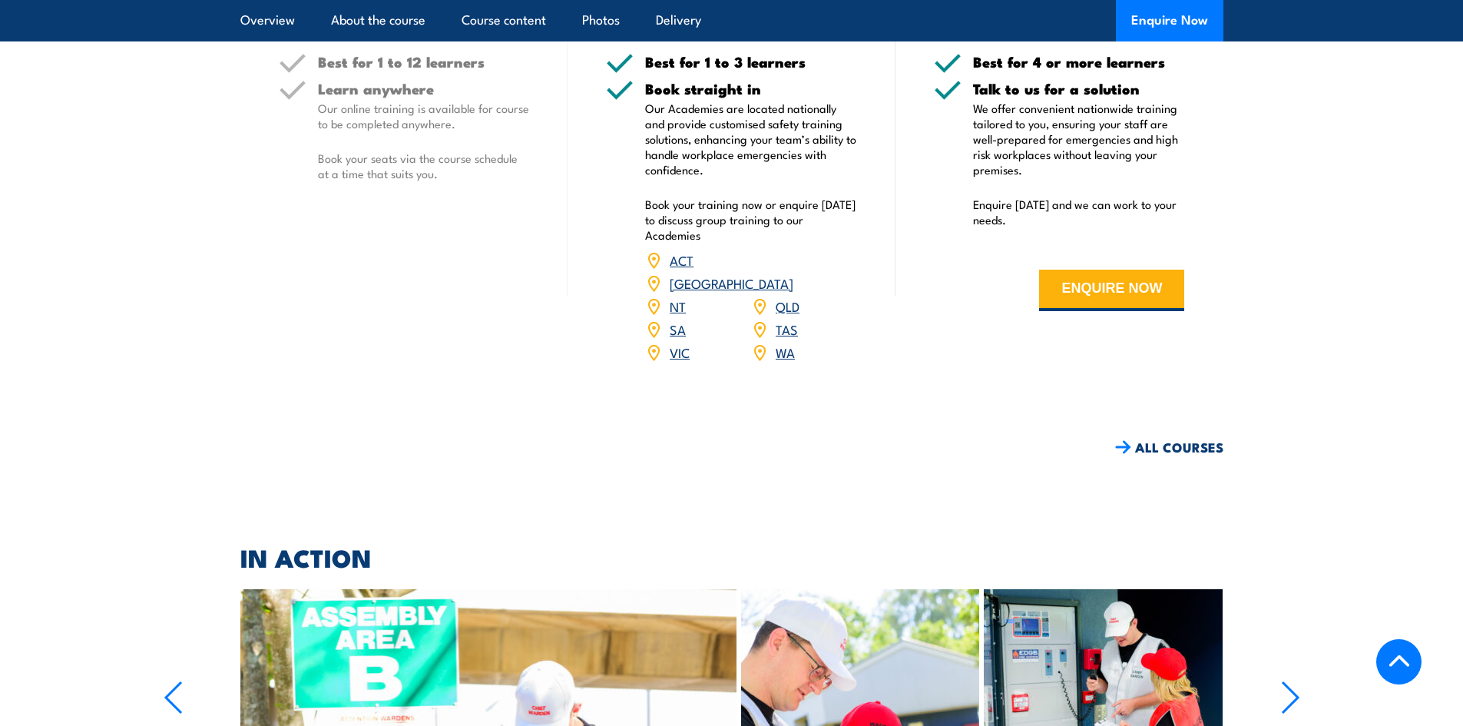
scroll to position [1831, 0]
click at [1170, 439] on link "ALL COURSES" at bounding box center [1169, 448] width 108 height 18
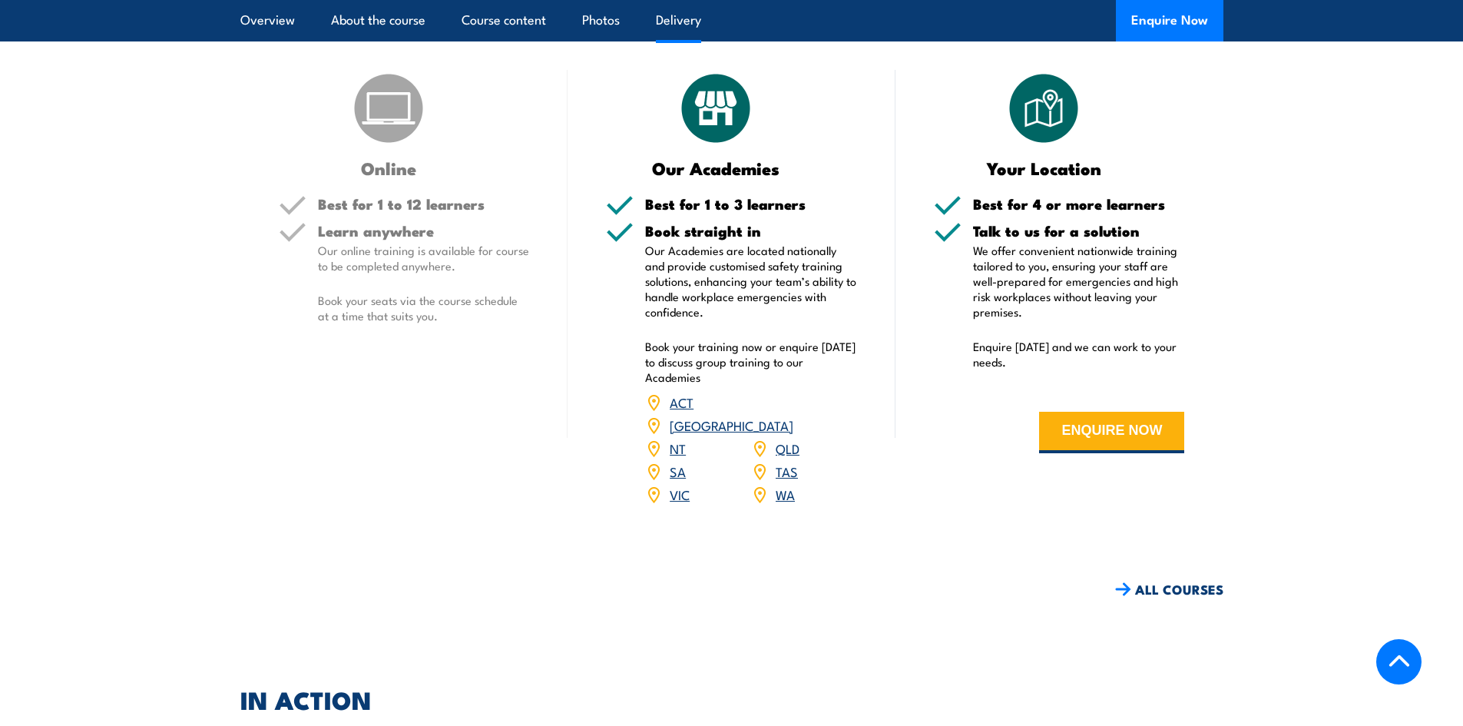
scroll to position [1689, 0]
click at [680, 485] on link "VIC" at bounding box center [680, 494] width 20 height 18
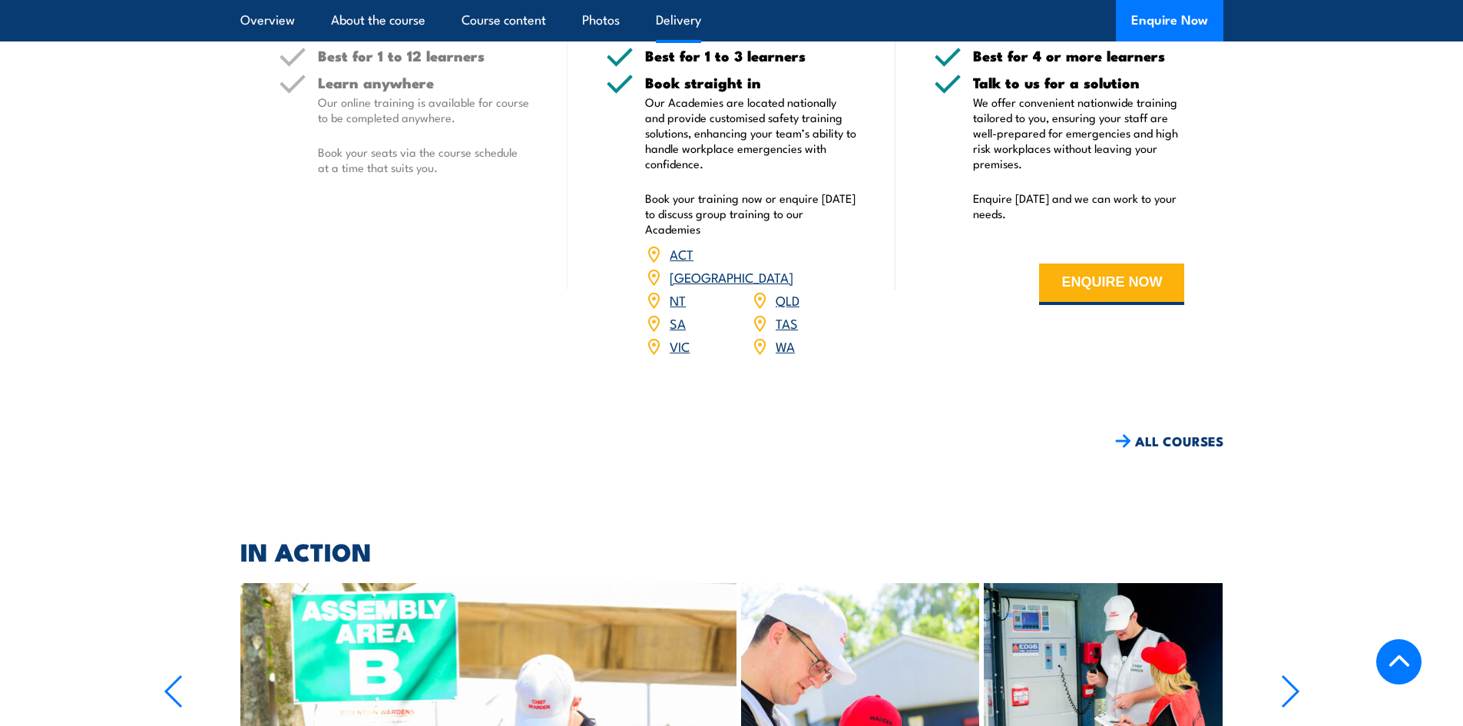
scroll to position [1613, 0]
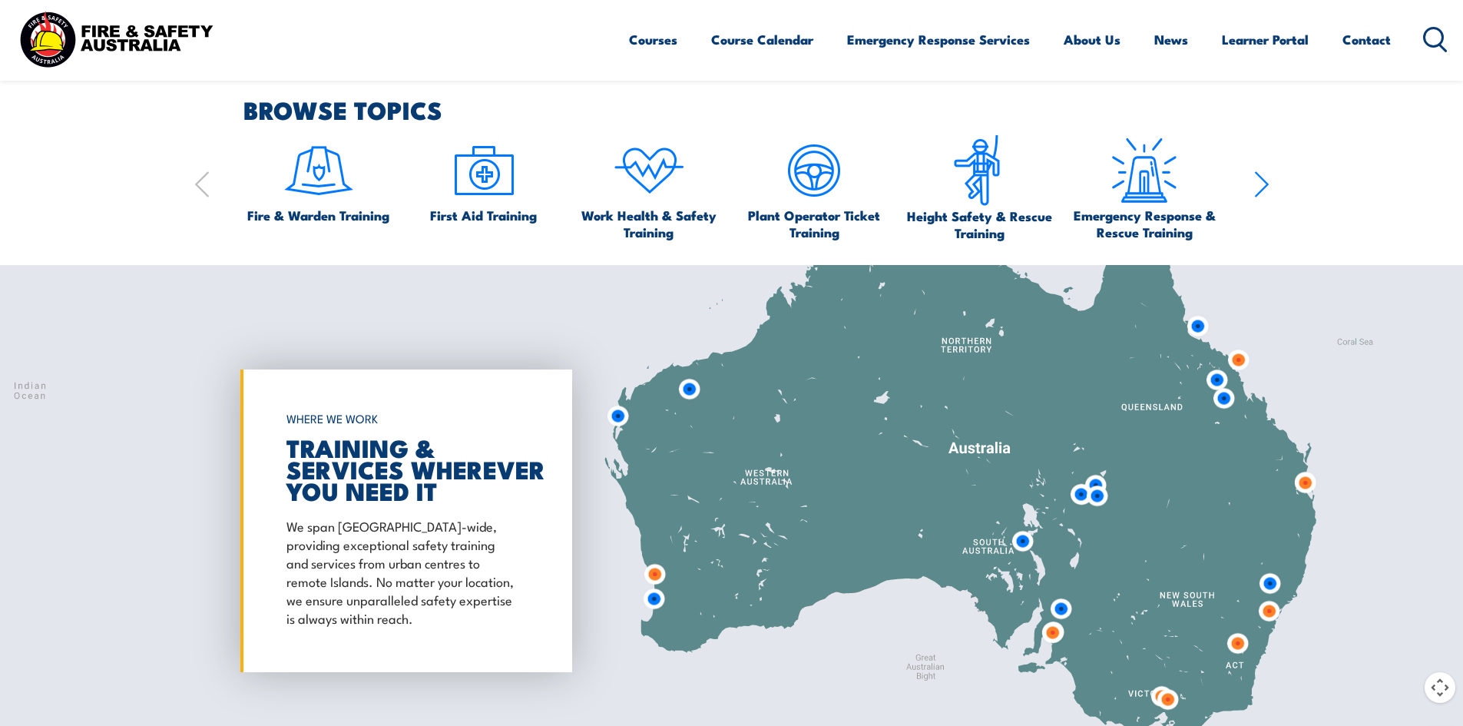
scroll to position [997, 0]
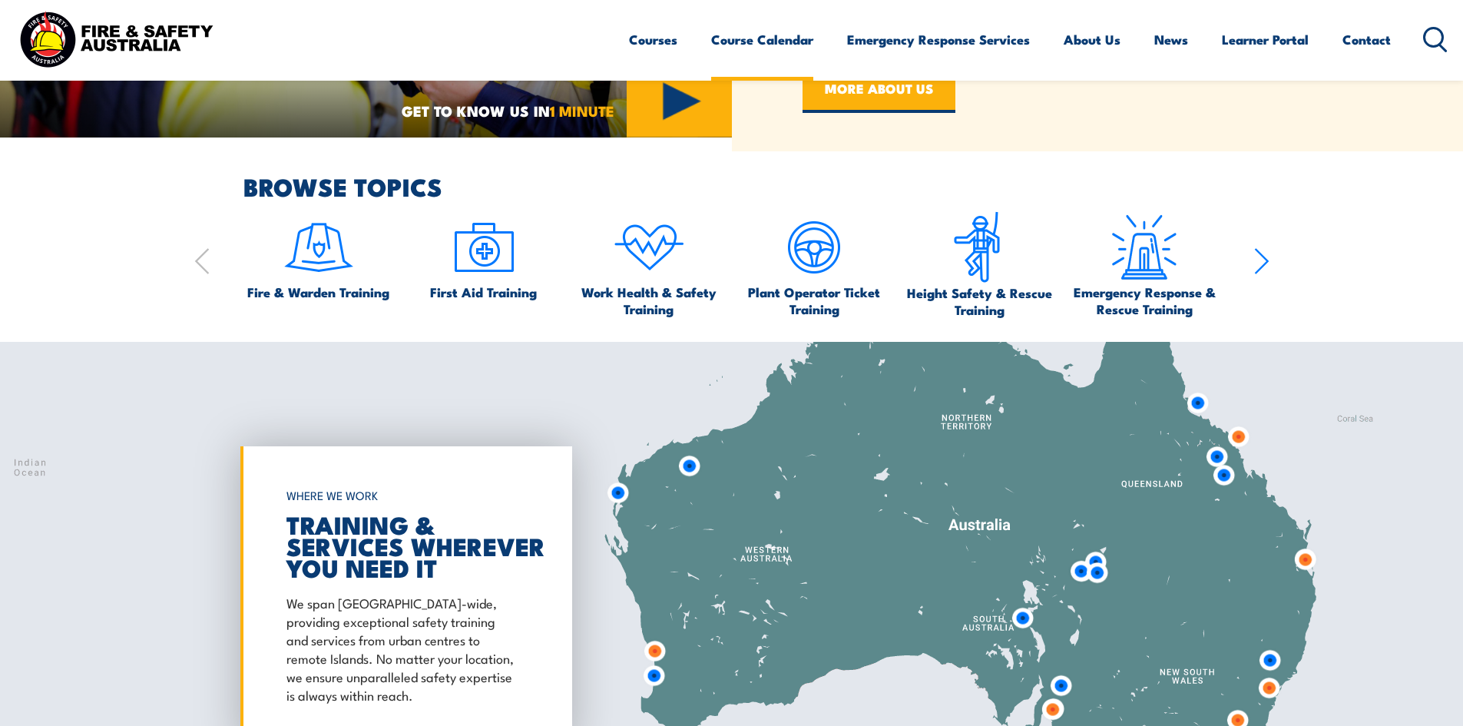
click at [746, 40] on link "Course Calendar" at bounding box center [762, 39] width 102 height 41
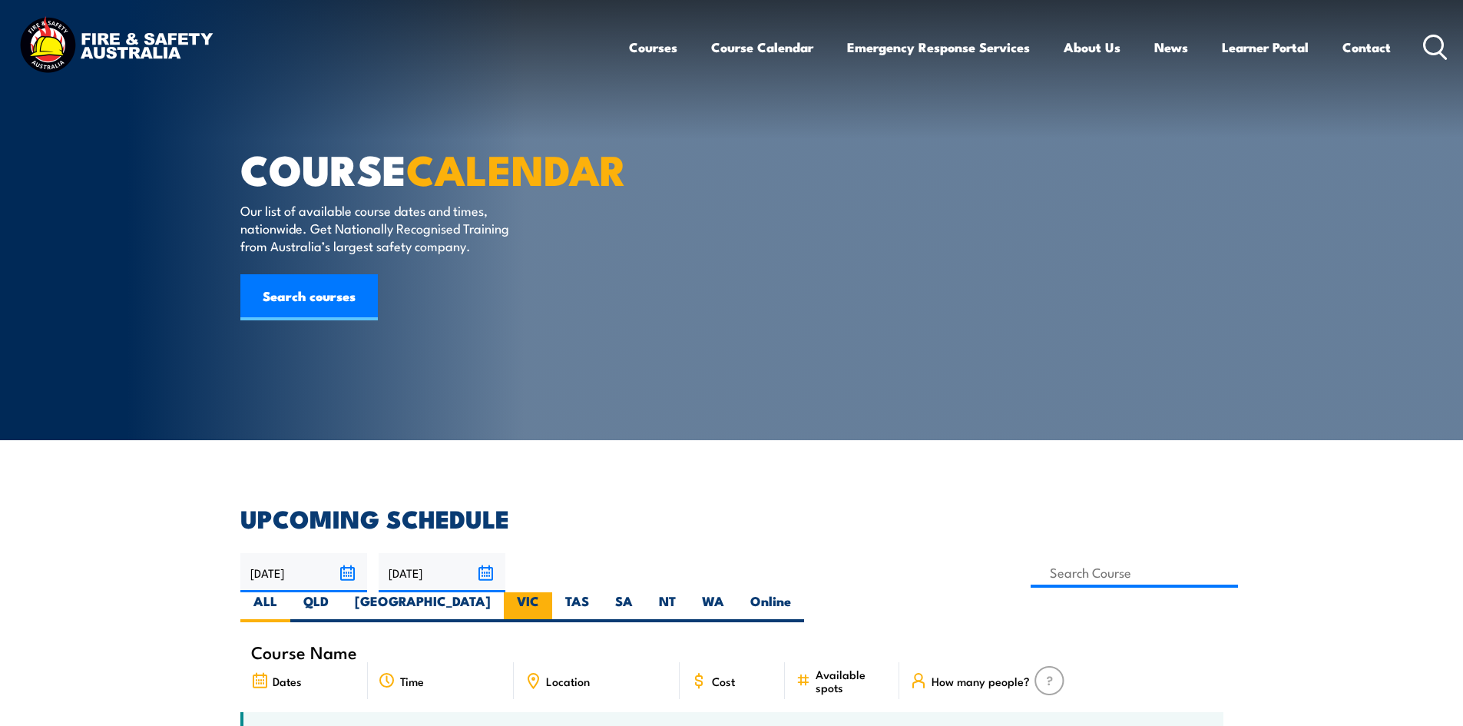
click at [552, 592] on label "VIC" at bounding box center [528, 607] width 48 height 30
click at [549, 592] on input "VIC" at bounding box center [544, 597] width 10 height 10
radio input "true"
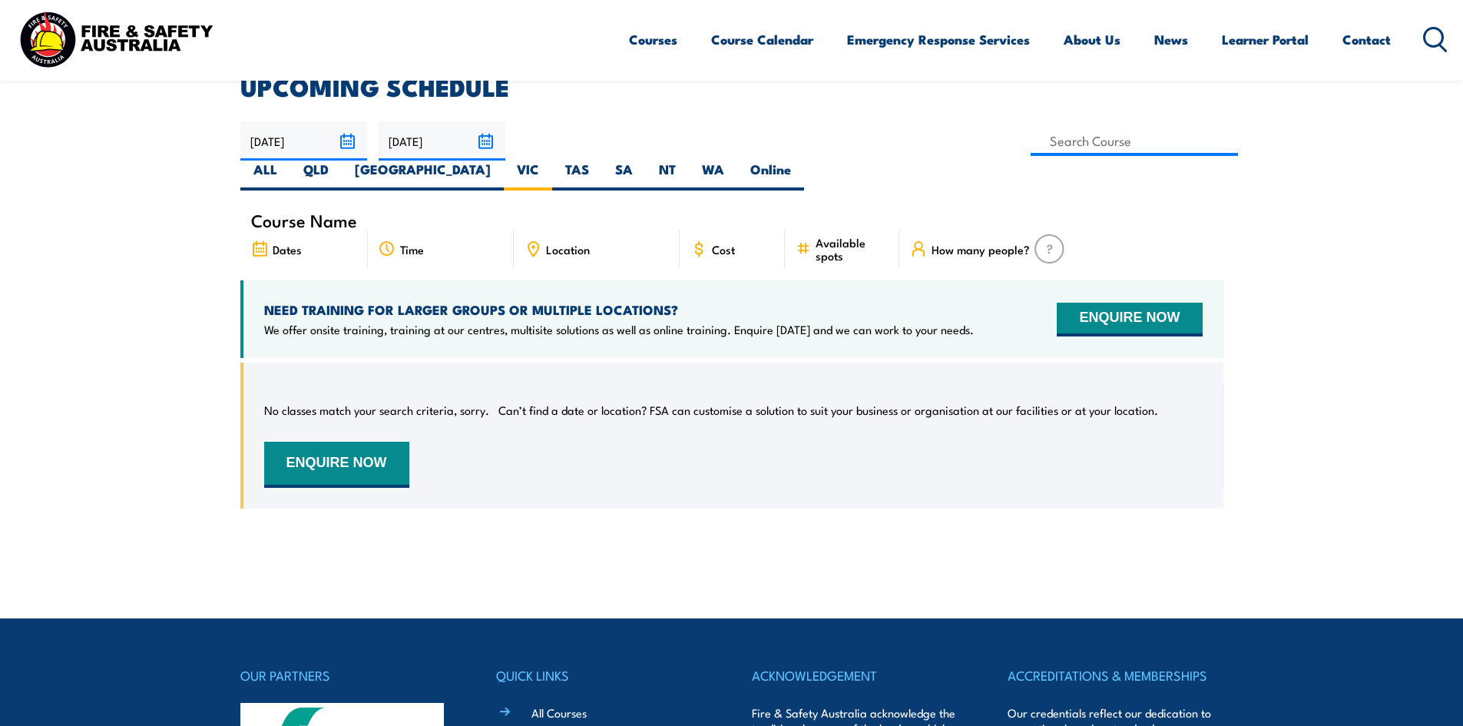
scroll to position [384, 0]
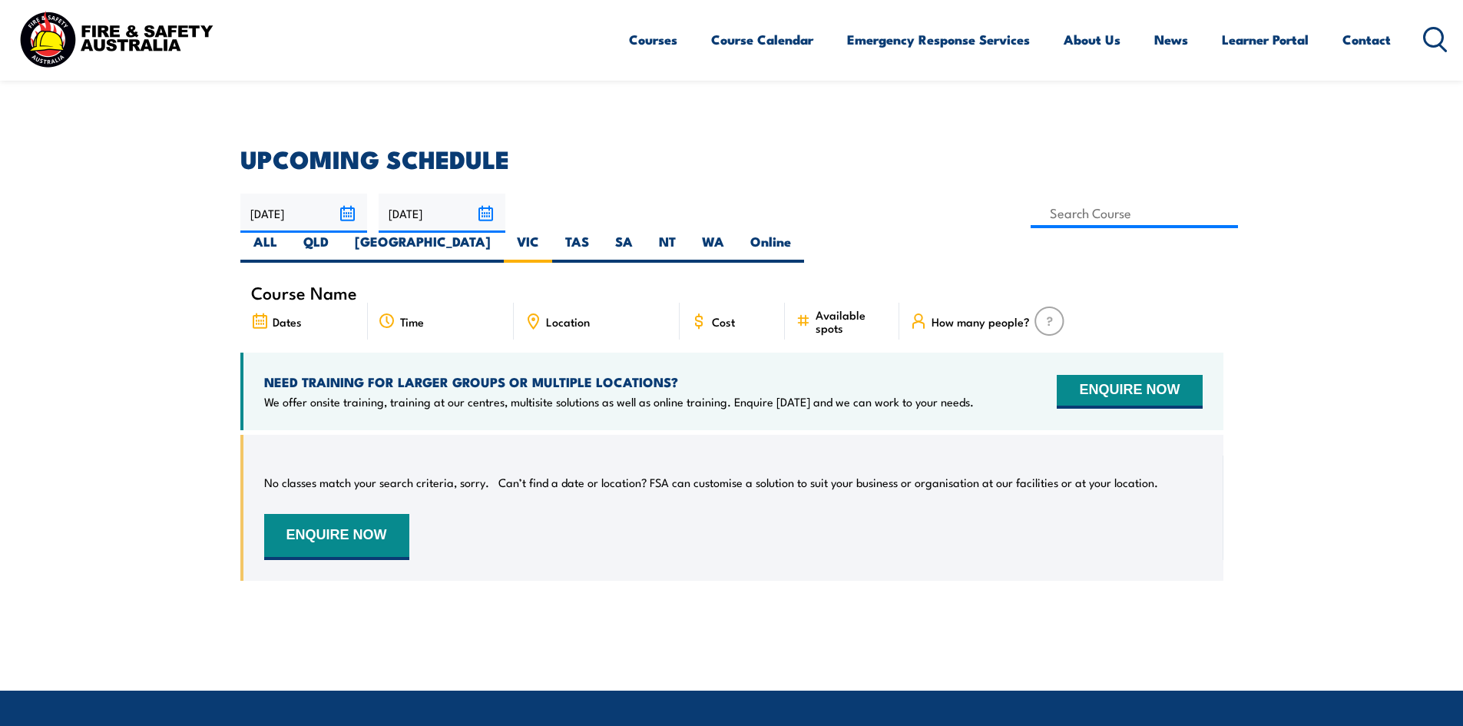
scroll to position [353, 0]
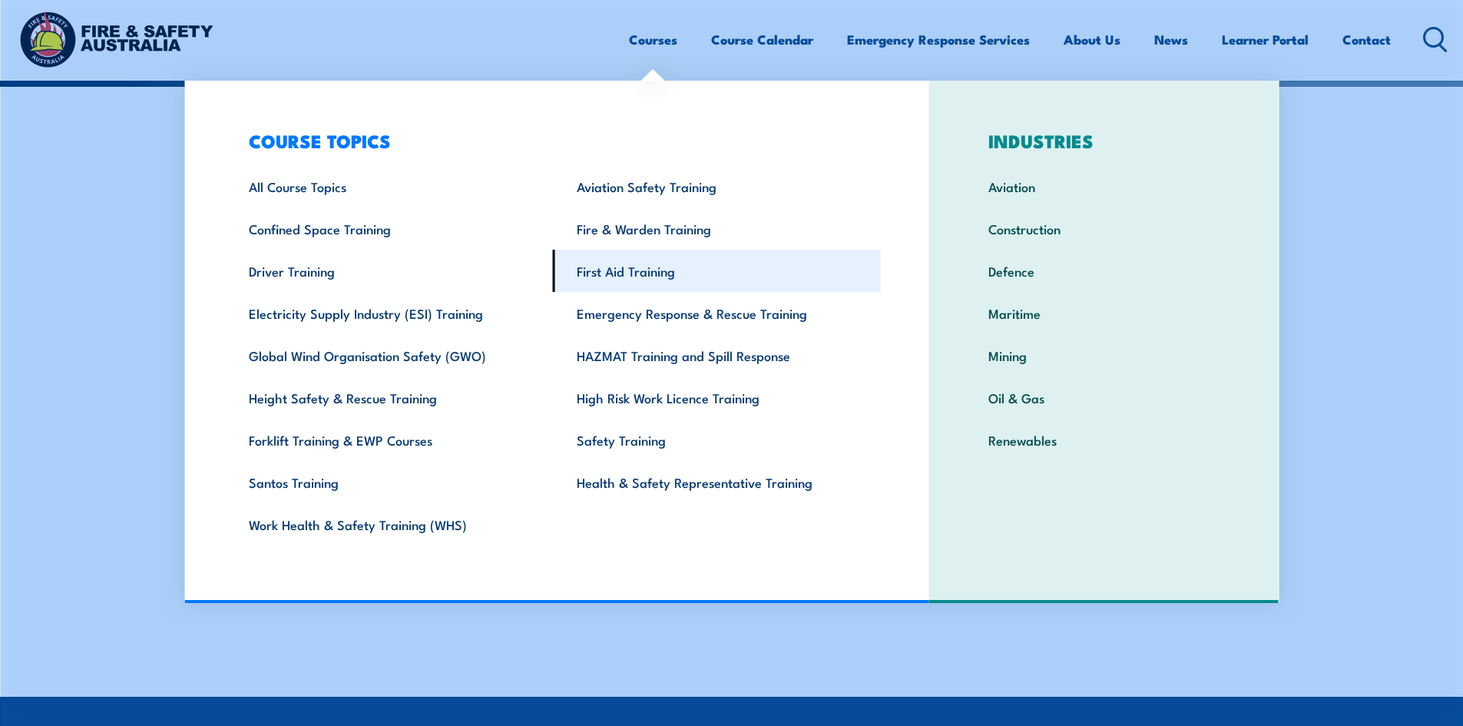
click at [616, 275] on link "First Aid Training" at bounding box center [717, 271] width 328 height 42
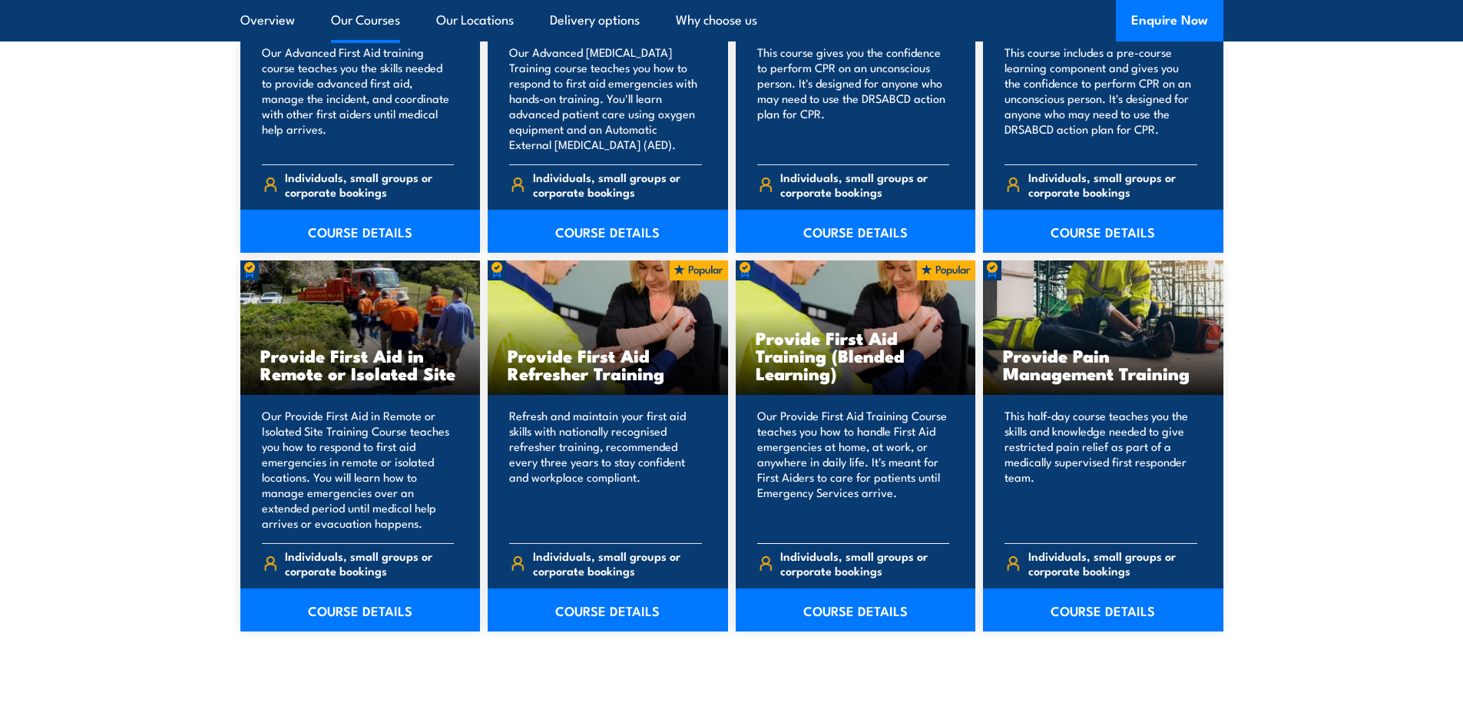
scroll to position [2150, 0]
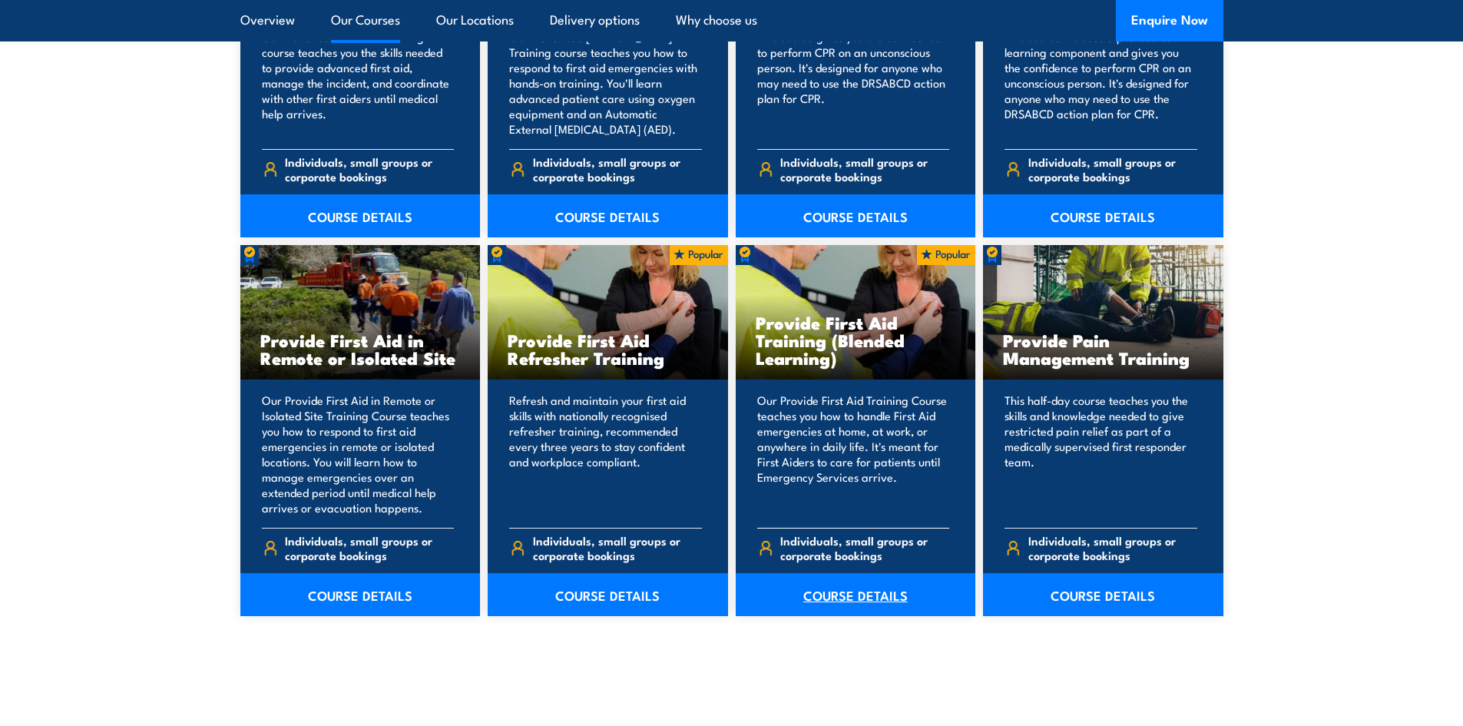
click at [846, 591] on link "COURSE DETAILS" at bounding box center [856, 594] width 240 height 43
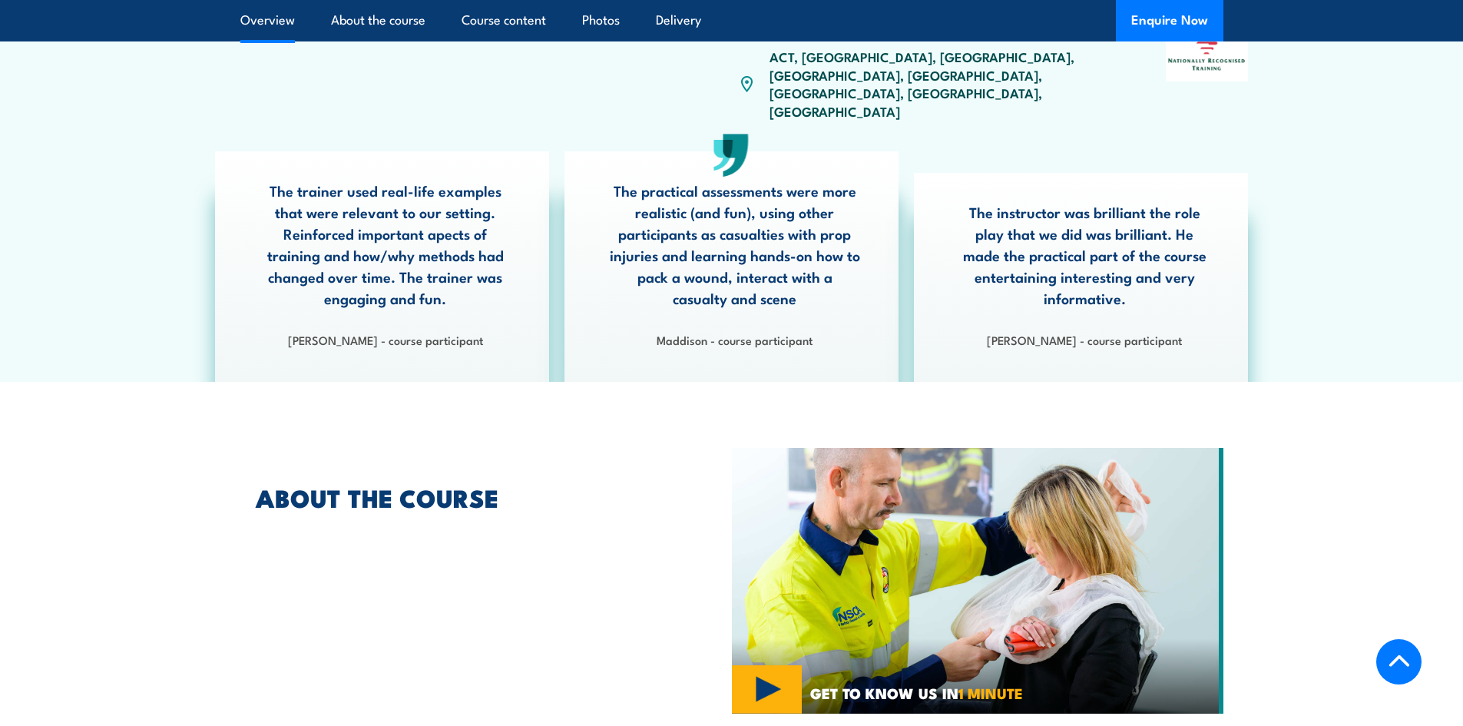
scroll to position [307, 0]
